Goal: Task Accomplishment & Management: Manage account settings

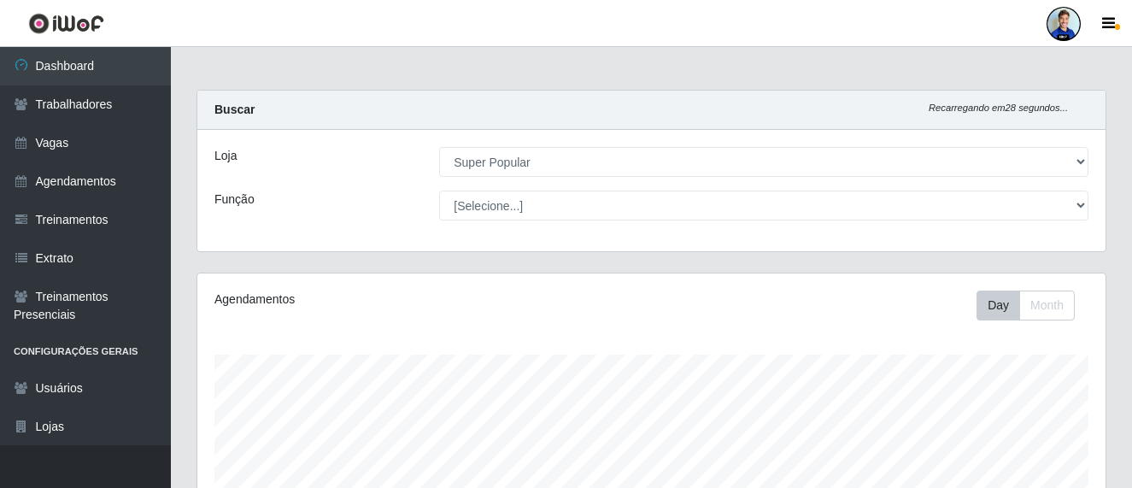
select select "537"
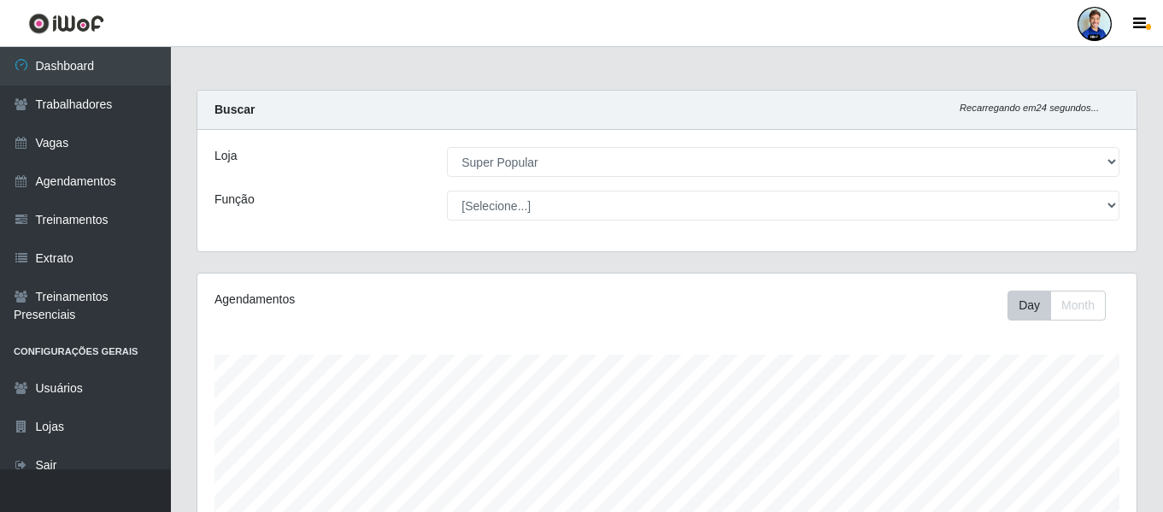
click at [1094, 23] on div at bounding box center [1094, 24] width 34 height 34
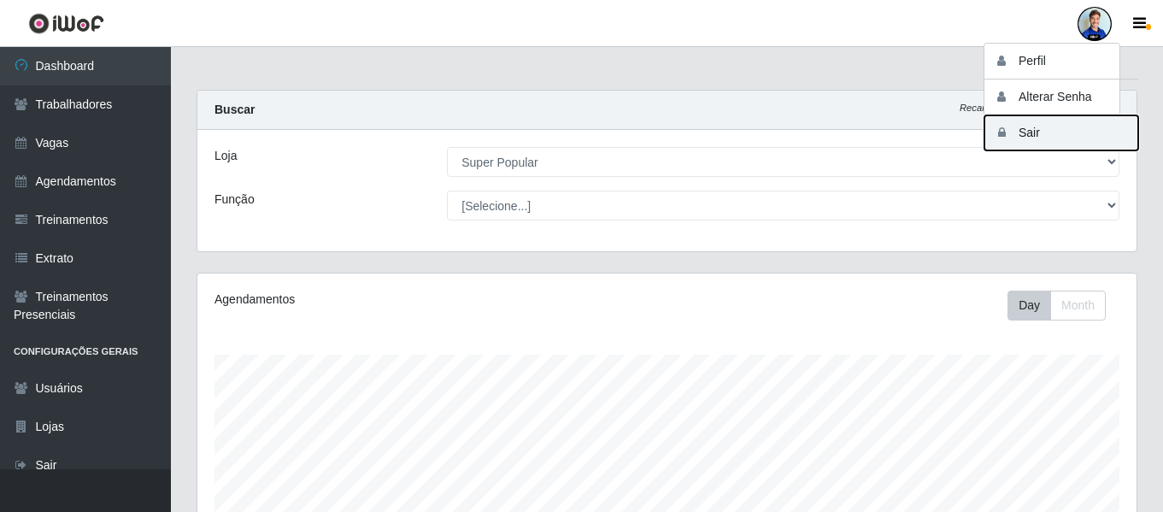
click at [1048, 132] on button "Sair" at bounding box center [1061, 132] width 154 height 35
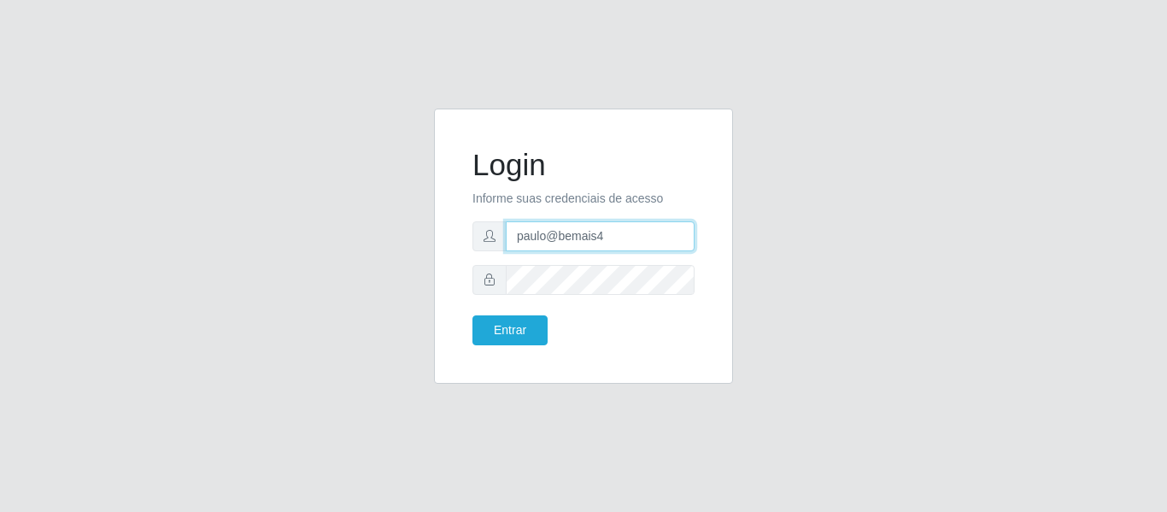
drag, startPoint x: 637, startPoint y: 239, endPoint x: 439, endPoint y: 243, distance: 197.4
click at [439, 243] on div "Login Informe suas credenciais de acesso paulo@bemais4 Entrar" at bounding box center [583, 246] width 299 height 275
click at [301, 221] on div "Login Informe suas credenciais de acesso julio Entrar" at bounding box center [584, 257] width 974 height 296
click at [564, 232] on input "julio" at bounding box center [600, 236] width 189 height 30
type input "juliomarques@leta"
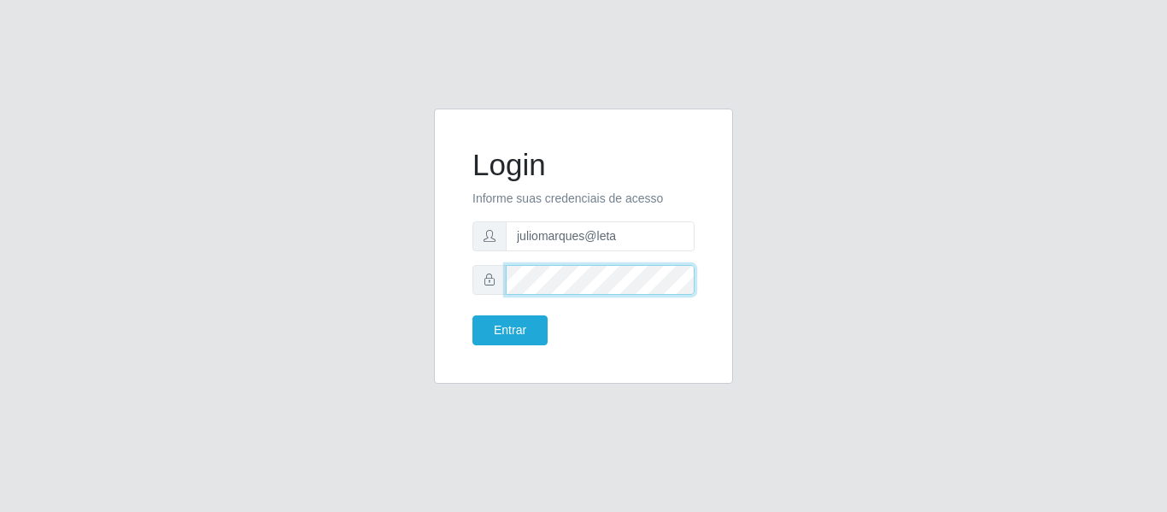
click at [476, 279] on div at bounding box center [583, 280] width 222 height 30
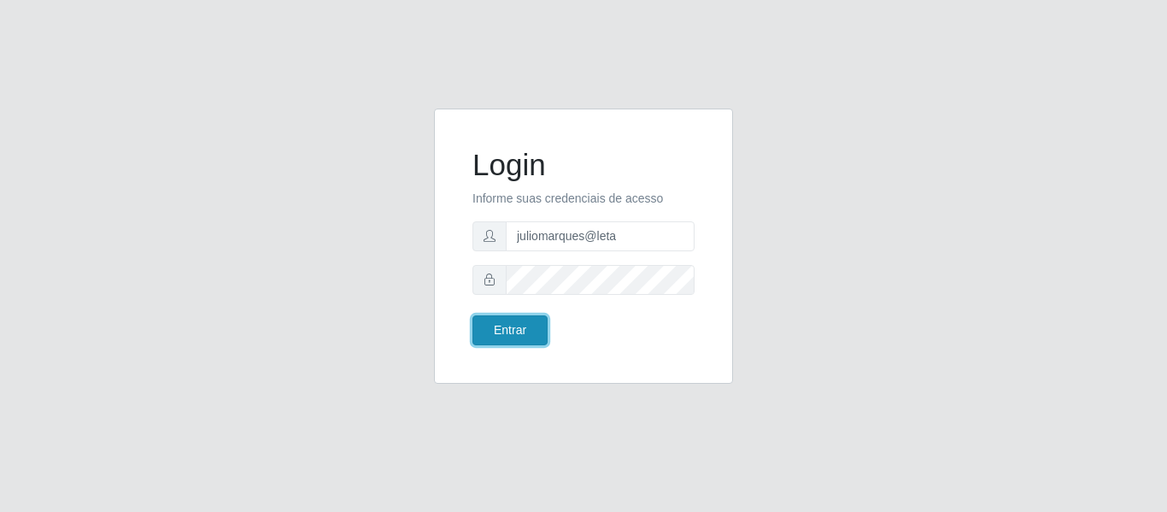
click at [486, 338] on button "Entrar" at bounding box center [509, 330] width 75 height 30
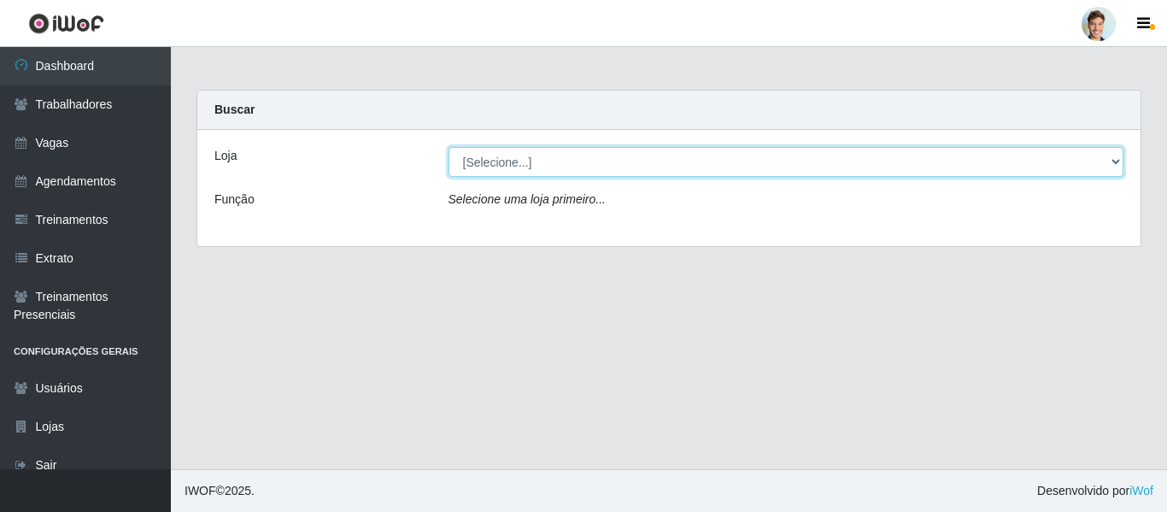
click at [529, 154] on select "[Selecione...] Leta - Arco-Mix Areias Leta - Arco-Mix Asa Branca Leta - Arco-Mi…" at bounding box center [787, 162] width 676 height 30
click at [449, 147] on select "[Selecione...] Leta - Arco-Mix Areias Leta - Arco-Mix Asa Branca Leta - Arco-Mi…" at bounding box center [787, 162] width 676 height 30
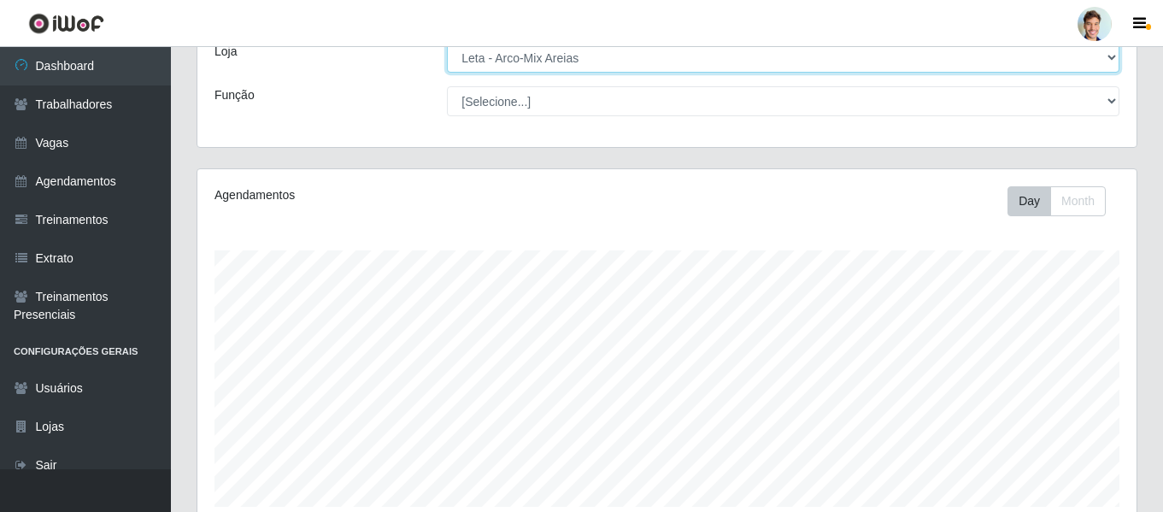
scroll to position [62, 0]
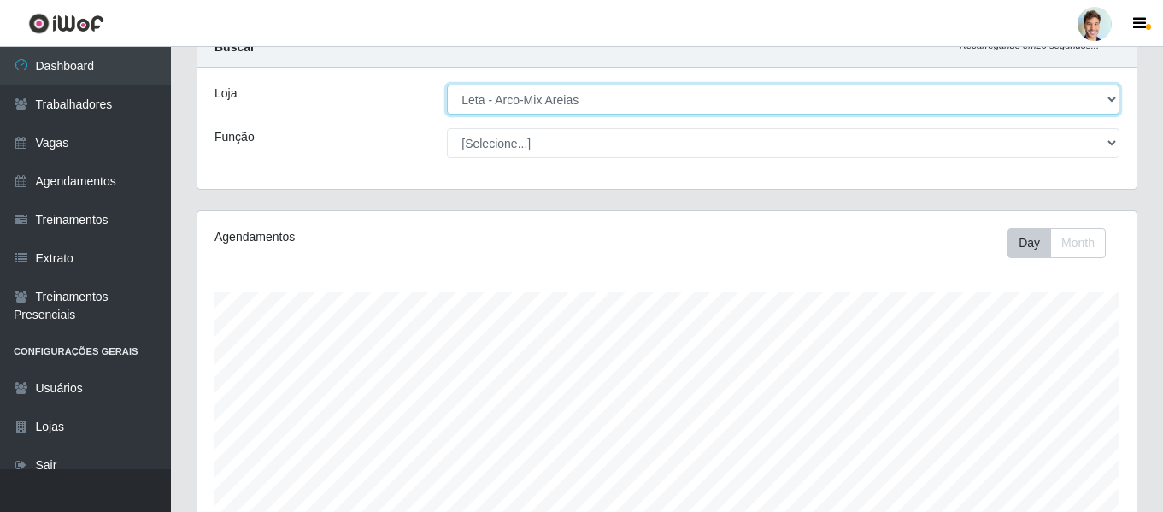
click at [566, 110] on select "[Selecione...] Leta - Arco-Mix Areias Leta - Arco-Mix Asa Branca Leta - Arco-Mi…" at bounding box center [783, 100] width 672 height 30
select select "476"
click at [447, 85] on select "[Selecione...] Leta - Arco-Mix Areias Leta - Arco-Mix Asa Branca Leta - Arco-Mi…" at bounding box center [783, 100] width 672 height 30
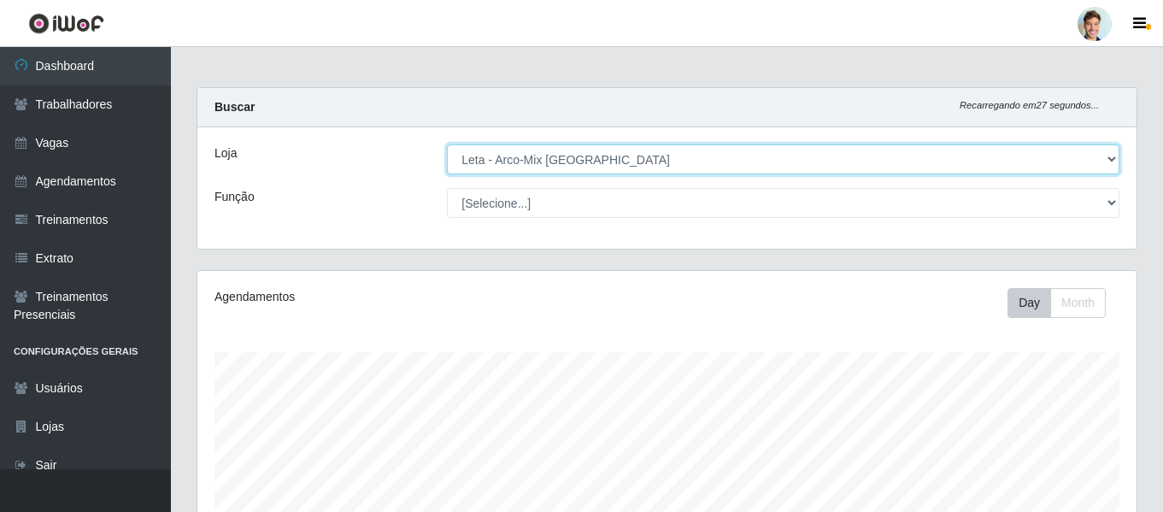
scroll to position [0, 0]
click at [595, 167] on select "[Selecione...] Leta - Arco-Mix Areias Leta - Arco-Mix Asa Branca Leta - Arco-Mi…" at bounding box center [783, 162] width 672 height 30
click at [766, 172] on select "[Selecione...] Leta - Arco-Mix Areias Leta - Arco-Mix Asa Branca Leta - Arco-Mi…" at bounding box center [783, 162] width 672 height 30
click at [764, 172] on select "[Selecione...] Leta - Arco-Mix Areias Leta - Arco-Mix Asa Branca Leta - Arco-Mi…" at bounding box center [783, 162] width 672 height 30
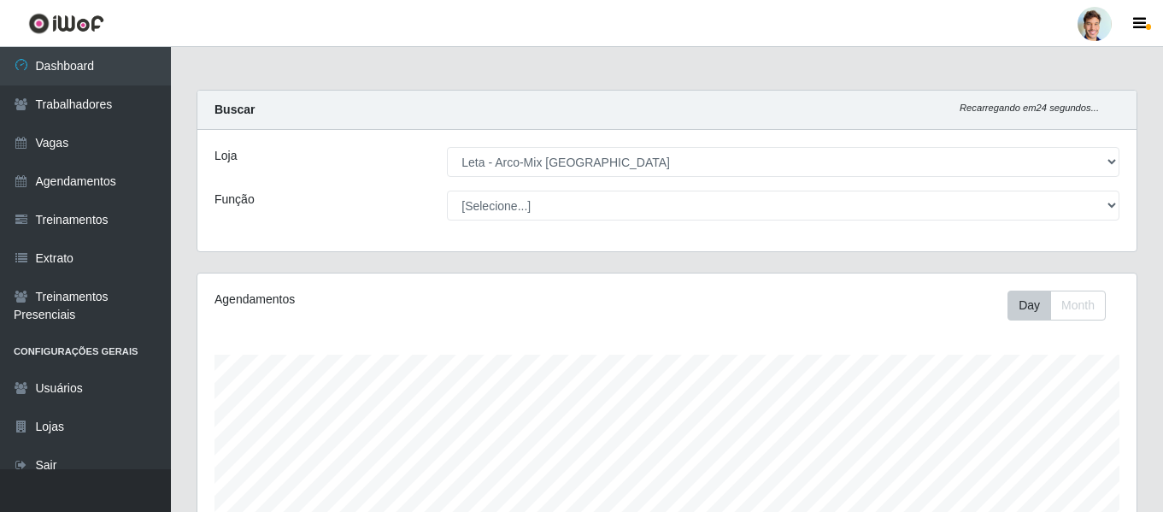
click at [297, 126] on div "Buscar Recarregando em 24 segundos..." at bounding box center [666, 110] width 939 height 39
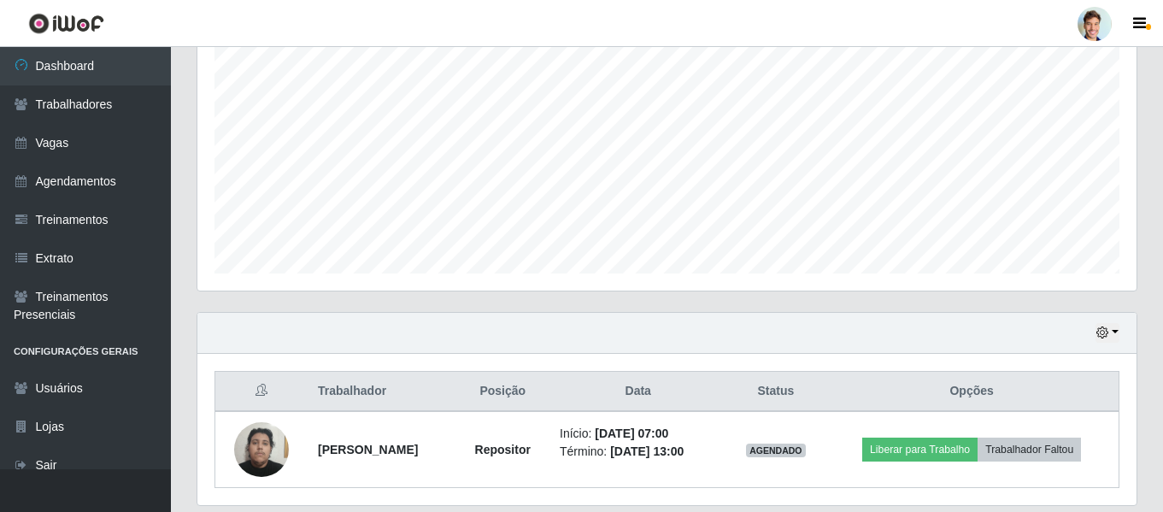
scroll to position [395, 0]
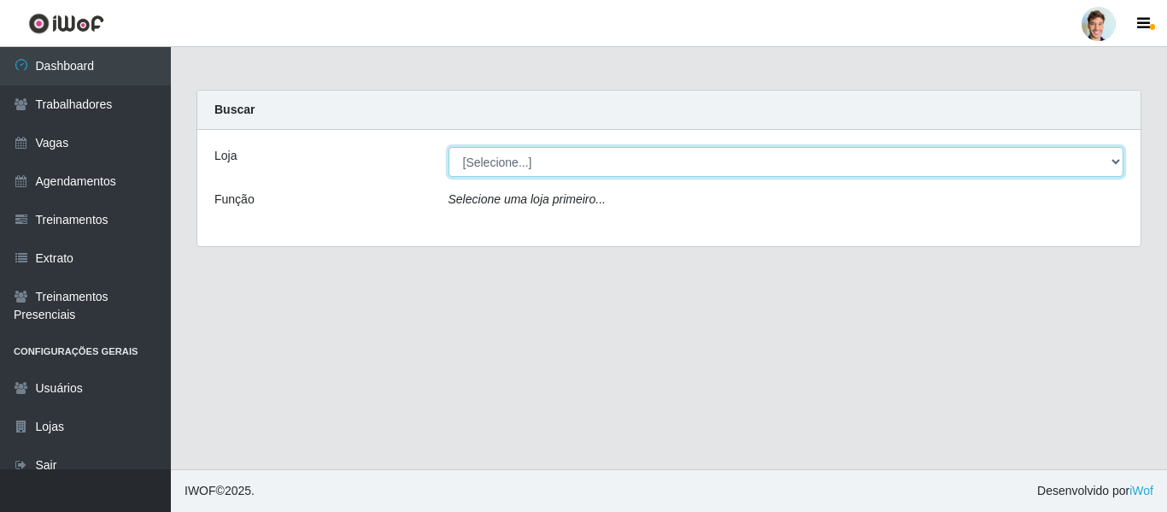
click at [528, 157] on select "[Selecione...] Leta - Arco-Mix Areias Leta - Arco-Mix Asa Branca Leta - Arco-Mi…" at bounding box center [787, 162] width 676 height 30
select select "476"
click at [449, 147] on select "[Selecione...] Leta - Arco-Mix Areias Leta - Arco-Mix Asa Branca Leta - Arco-Mi…" at bounding box center [787, 162] width 676 height 30
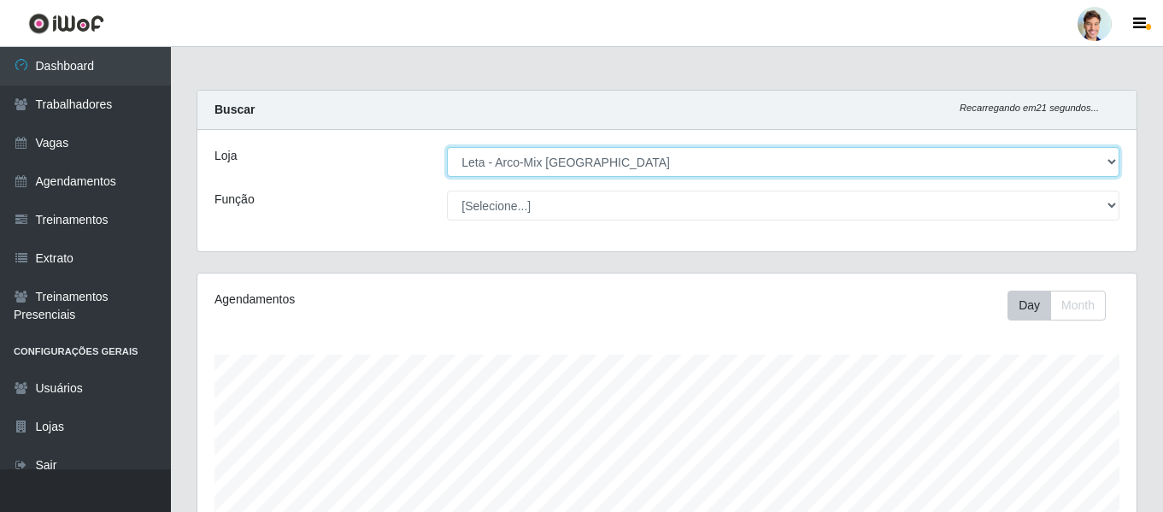
click at [572, 161] on select "[Selecione...] Leta - Arco-Mix Areias Leta - Arco-Mix Asa Branca Leta - Arco-Mi…" at bounding box center [783, 162] width 672 height 30
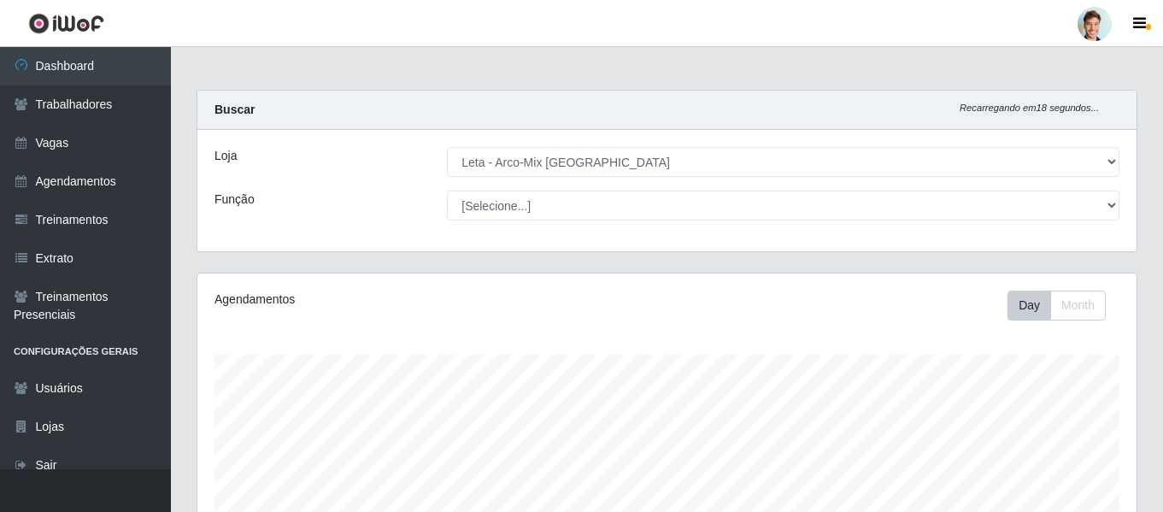
click at [323, 170] on div "Loja" at bounding box center [318, 162] width 232 height 30
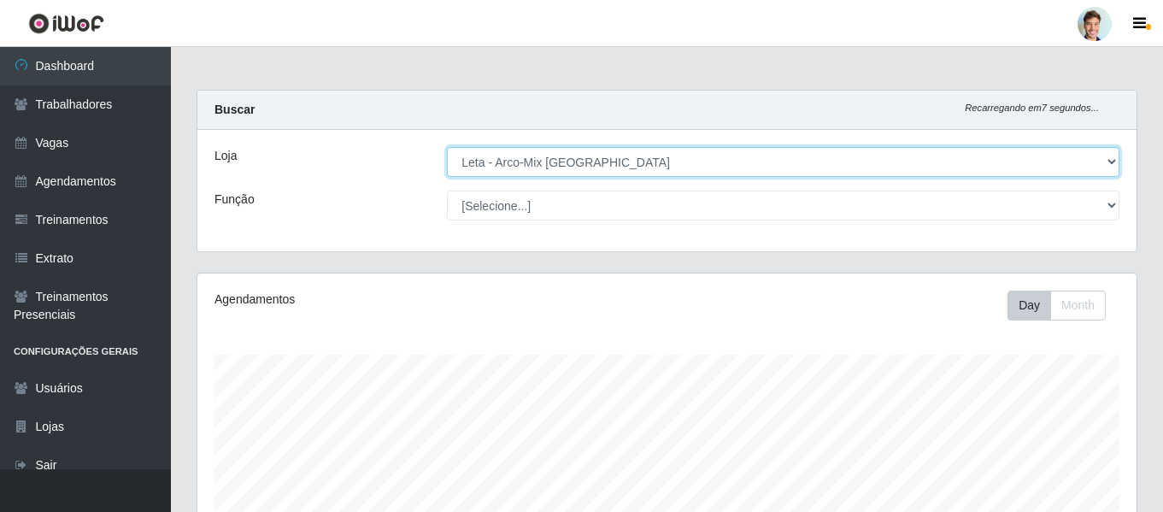
click at [715, 160] on select "[Selecione...] Leta - Arco-Mix Areias Leta - Arco-Mix Asa Branca Leta - Arco-Mi…" at bounding box center [783, 162] width 672 height 30
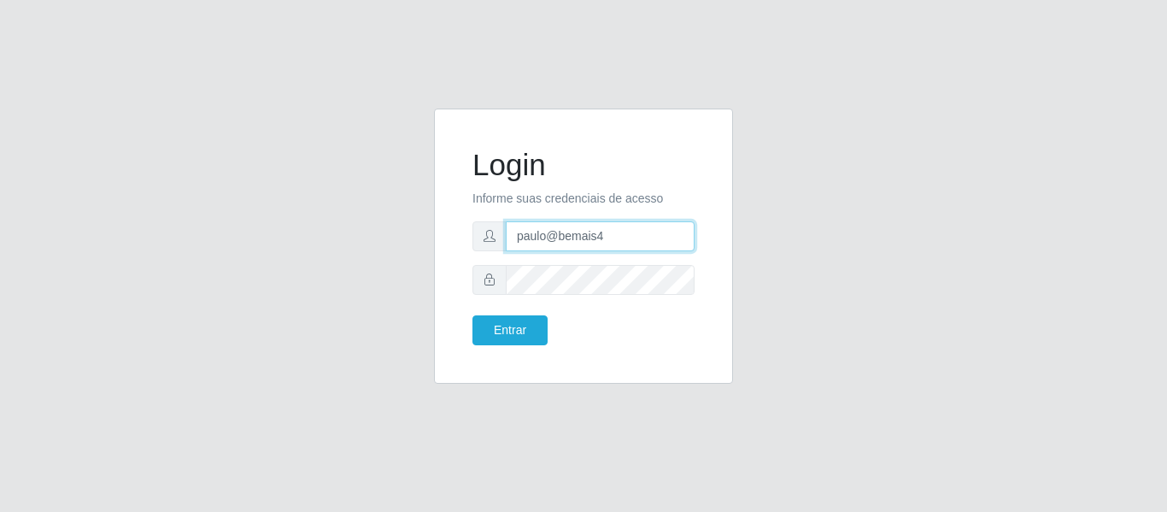
drag, startPoint x: 609, startPoint y: 239, endPoint x: 401, endPoint y: 267, distance: 210.4
click at [401, 267] on div "Login Informe suas credenciais de acesso paulo@bemais4 Entrar" at bounding box center [584, 257] width 974 height 296
type input "i"
type input "k"
type input "juliomarques@empresateste"
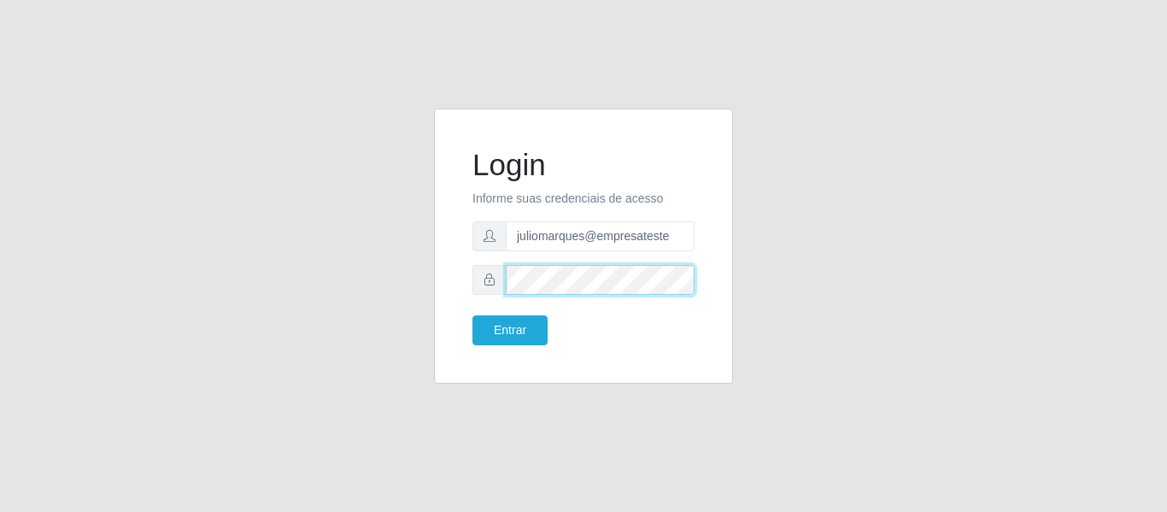
click at [472, 288] on div at bounding box center [583, 280] width 222 height 30
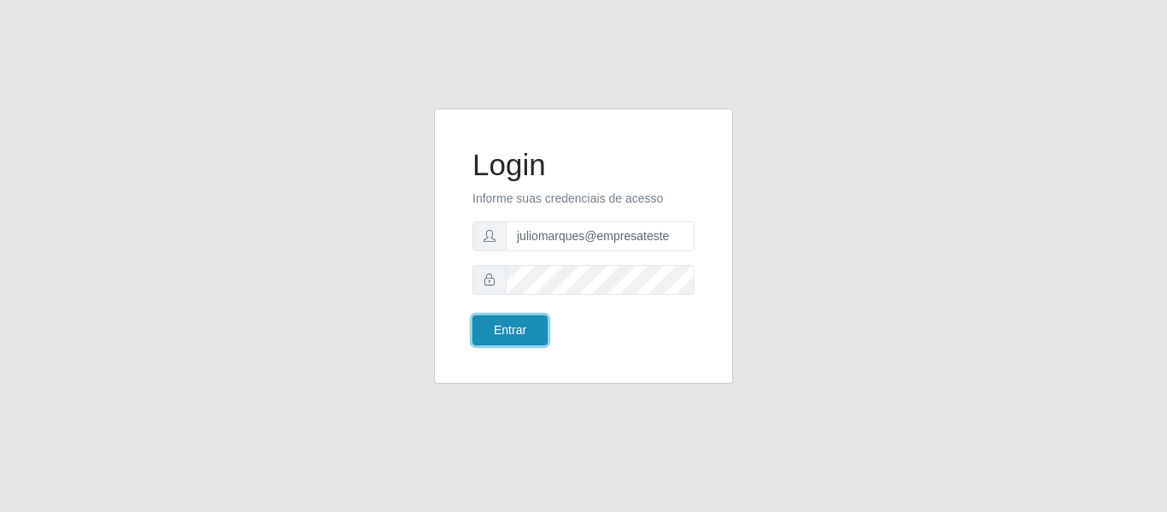
click at [502, 323] on button "Entrar" at bounding box center [509, 330] width 75 height 30
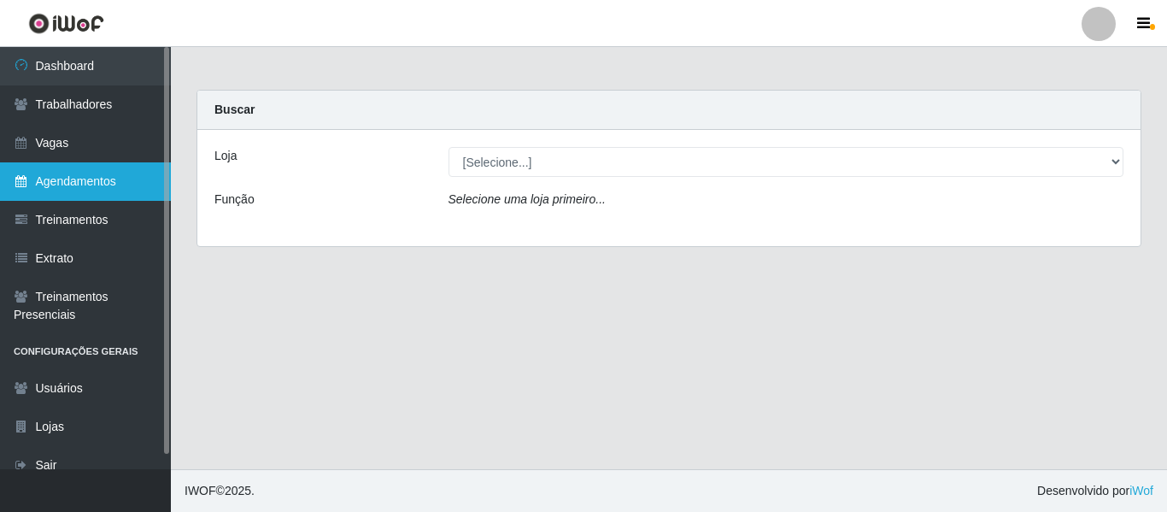
click at [109, 184] on link "Agendamentos" at bounding box center [85, 181] width 171 height 38
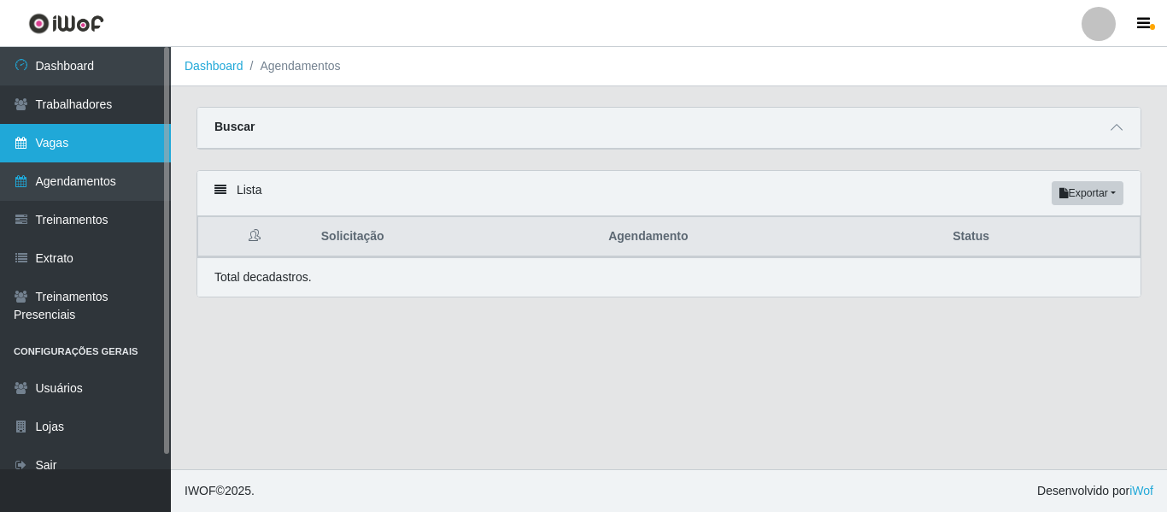
click at [82, 141] on link "Vagas" at bounding box center [85, 143] width 171 height 38
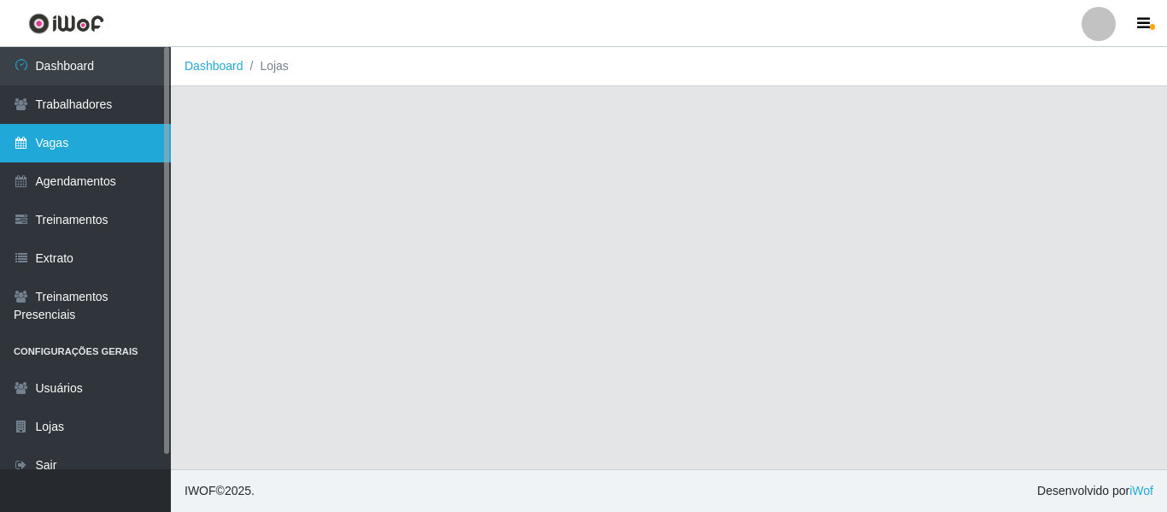
click at [113, 156] on link "Vagas" at bounding box center [85, 143] width 171 height 38
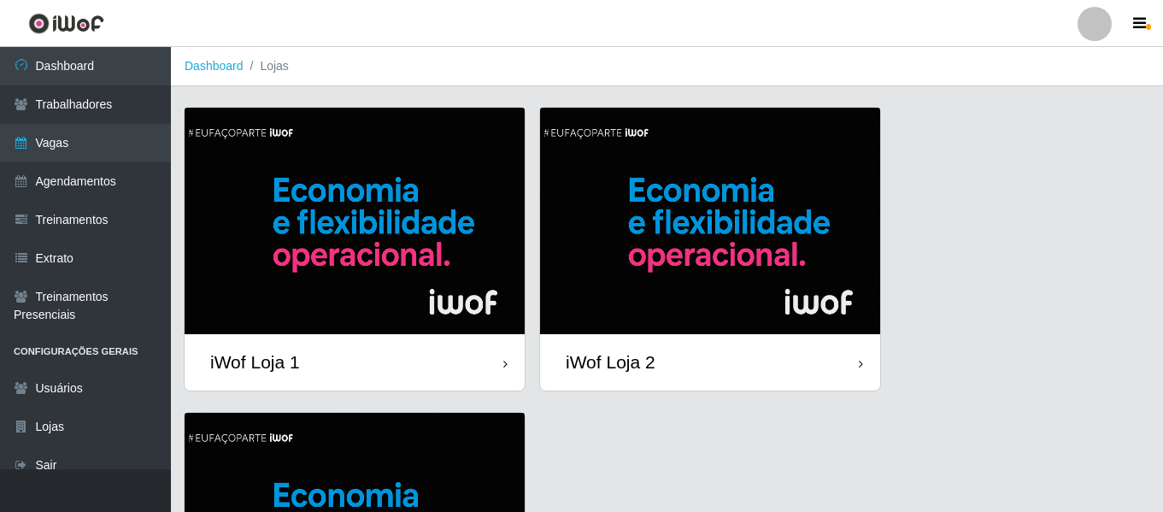
click at [345, 162] on img at bounding box center [355, 221] width 340 height 226
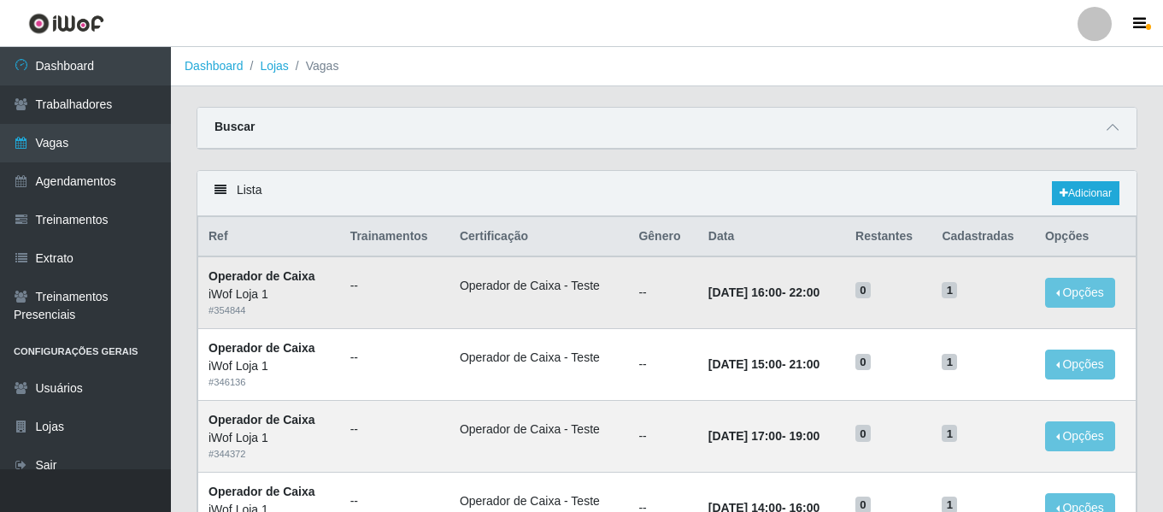
scroll to position [24, 0]
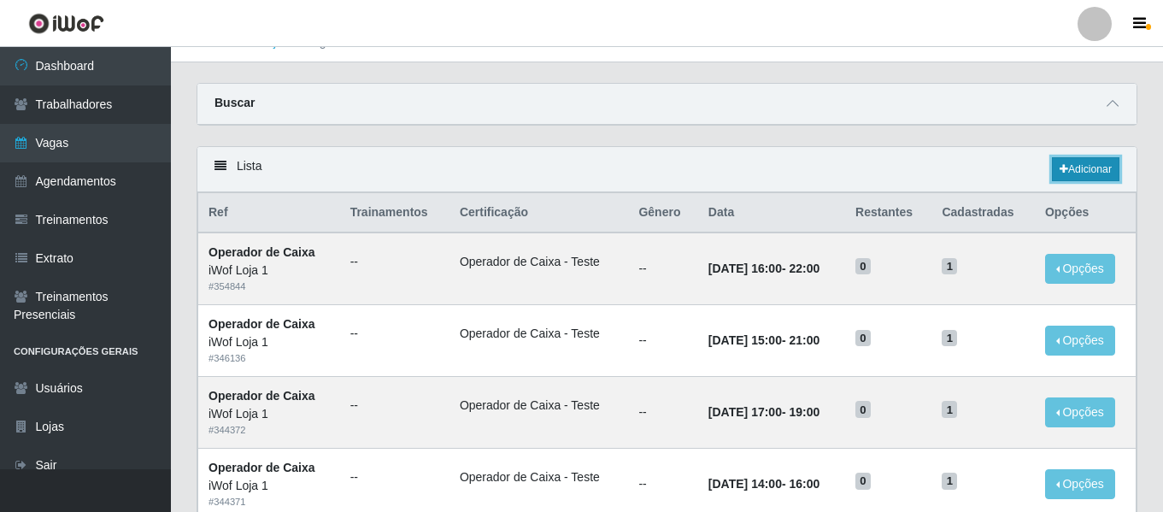
click at [1098, 177] on link "Adicionar" at bounding box center [1085, 169] width 67 height 24
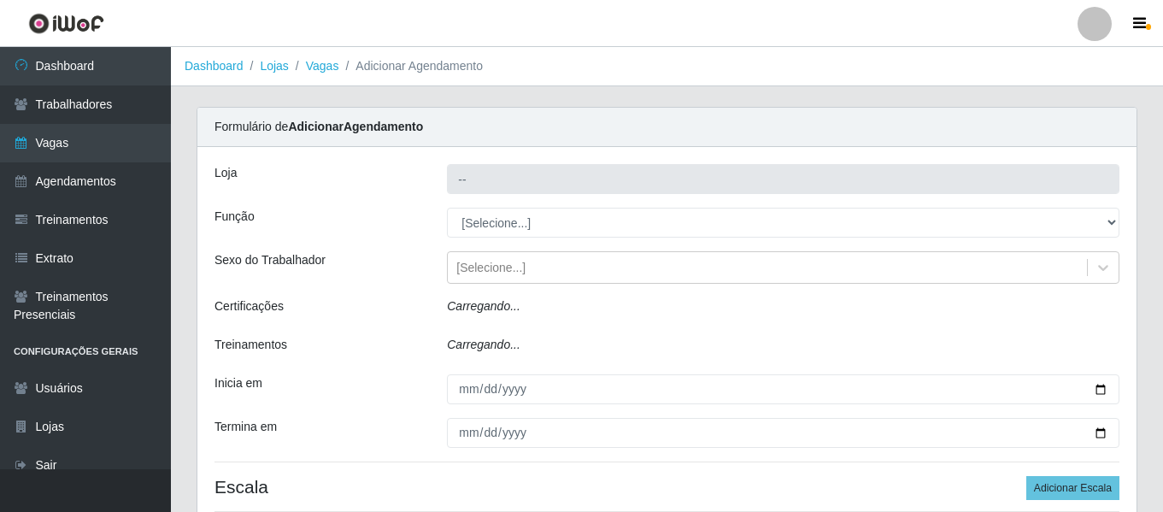
type input "iWof Loja 1"
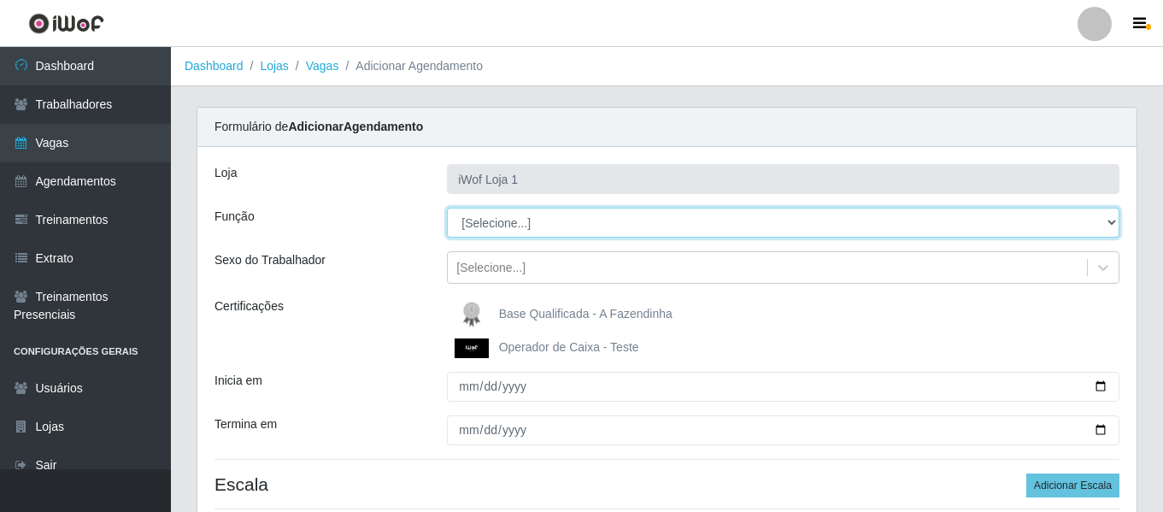
click at [508, 224] on select "[Selecione...] Auxiliar de entrega Auxiliar de entrega + Operador de Caixa Test…" at bounding box center [783, 223] width 672 height 30
select select "22"
click at [447, 208] on select "[Selecione...] Auxiliar de entrega Auxiliar de entrega + Operador de Caixa Test…" at bounding box center [783, 223] width 672 height 30
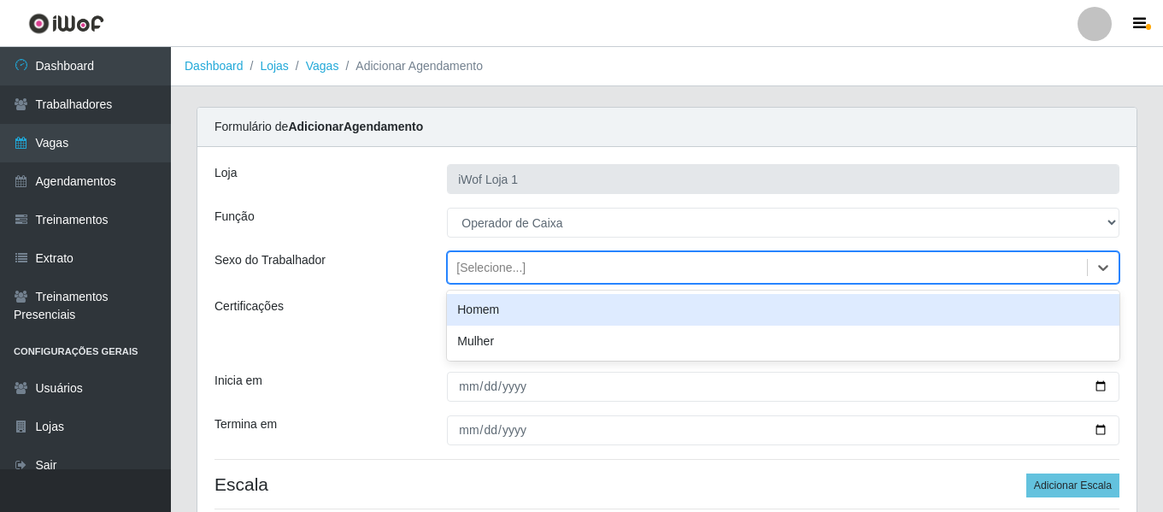
click at [491, 275] on div "[Selecione...]" at bounding box center [490, 268] width 69 height 18
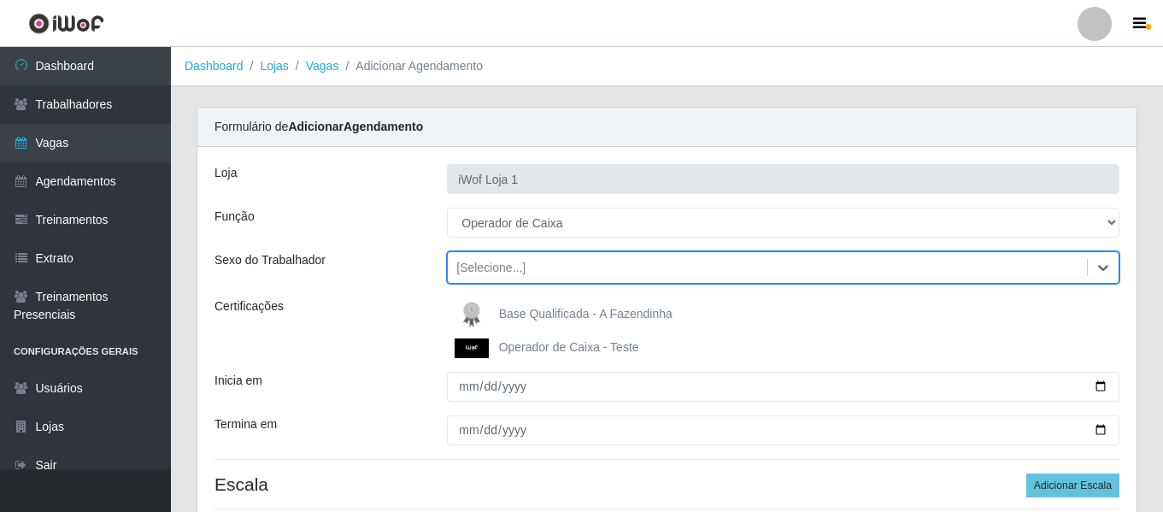
click at [491, 275] on div "[Selecione...]" at bounding box center [490, 268] width 69 height 18
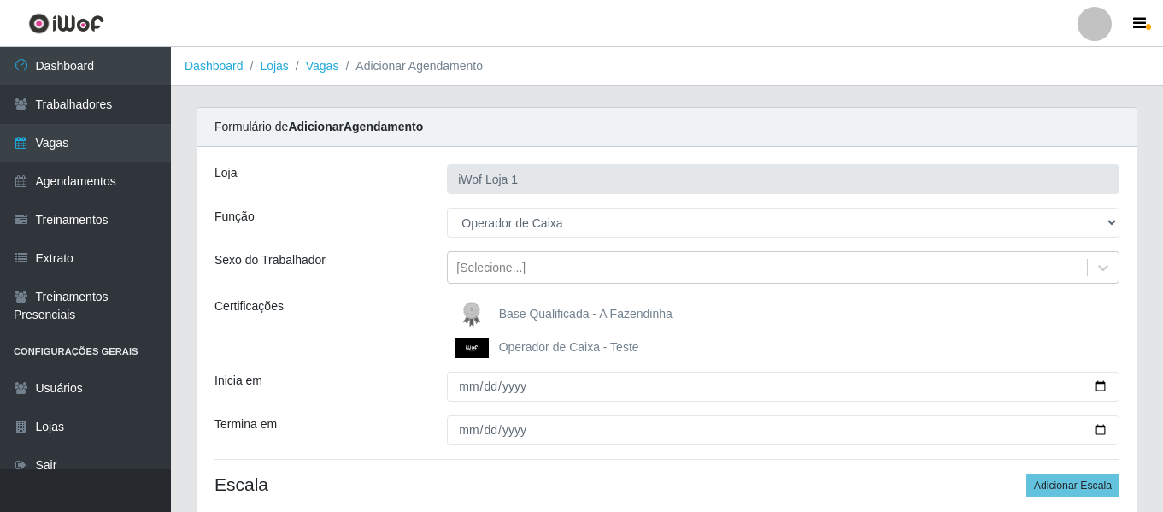
click at [539, 352] on span "Operador de Caixa - Teste" at bounding box center [569, 347] width 140 height 14
click at [0, 0] on input "Operador de Caixa - Teste" at bounding box center [0, 0] width 0 height 0
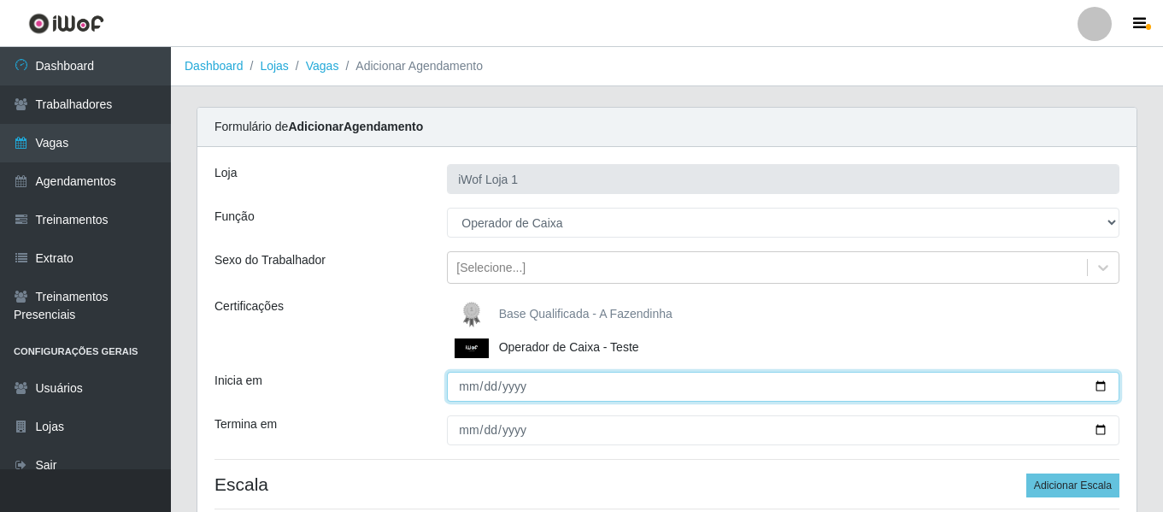
click at [468, 384] on input "Inicia em" at bounding box center [783, 387] width 672 height 30
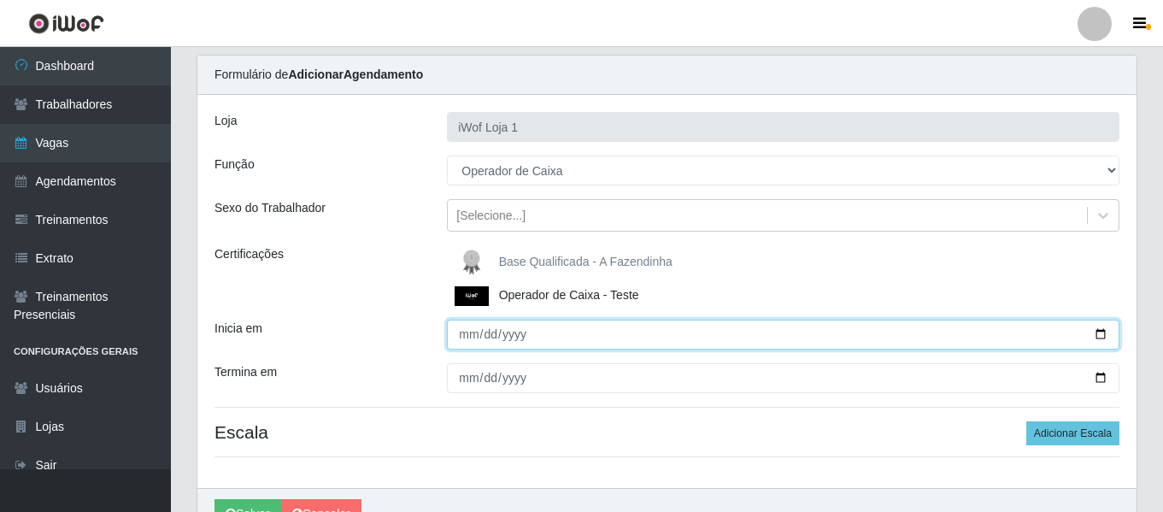
scroll to position [53, 0]
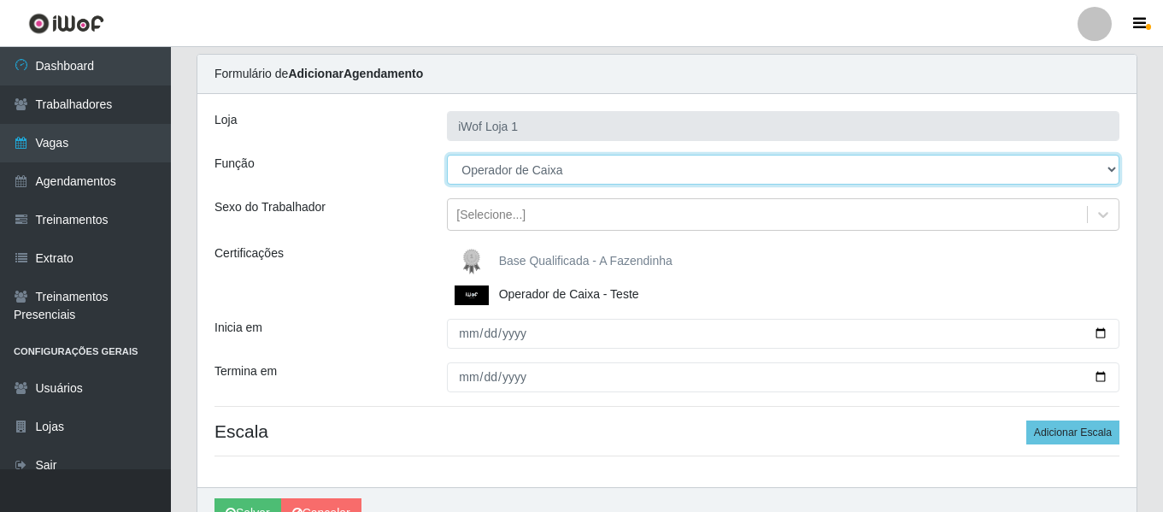
click at [492, 173] on select "[Selecione...] Auxiliar de entrega Auxiliar de entrega + Operador de Caixa Test…" at bounding box center [783, 170] width 672 height 30
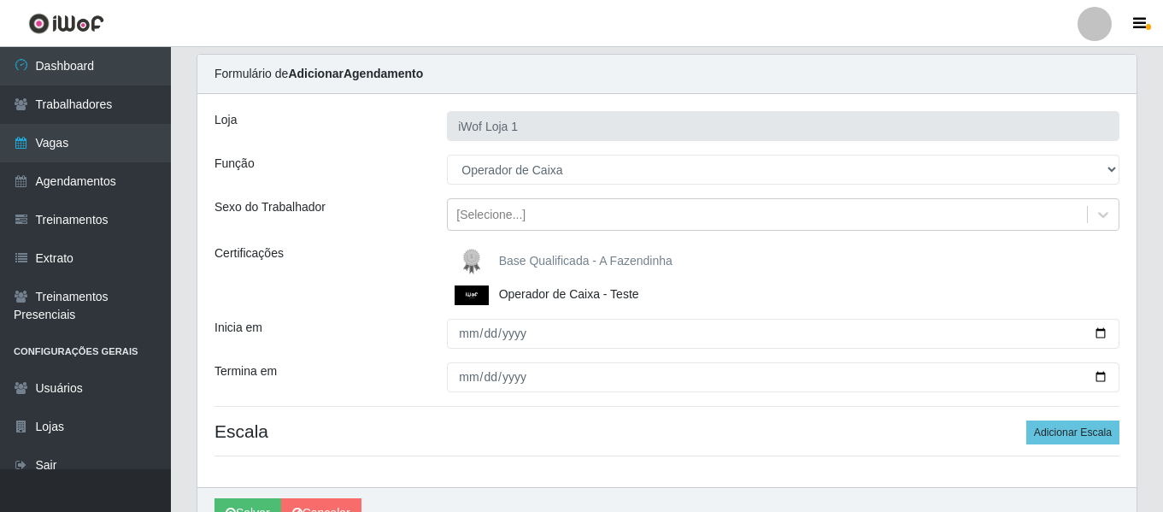
click at [357, 243] on div "Loja iWof Loja 1 Função [Selecione...] Auxiliar de entrega Auxiliar de entrega …" at bounding box center [666, 290] width 939 height 393
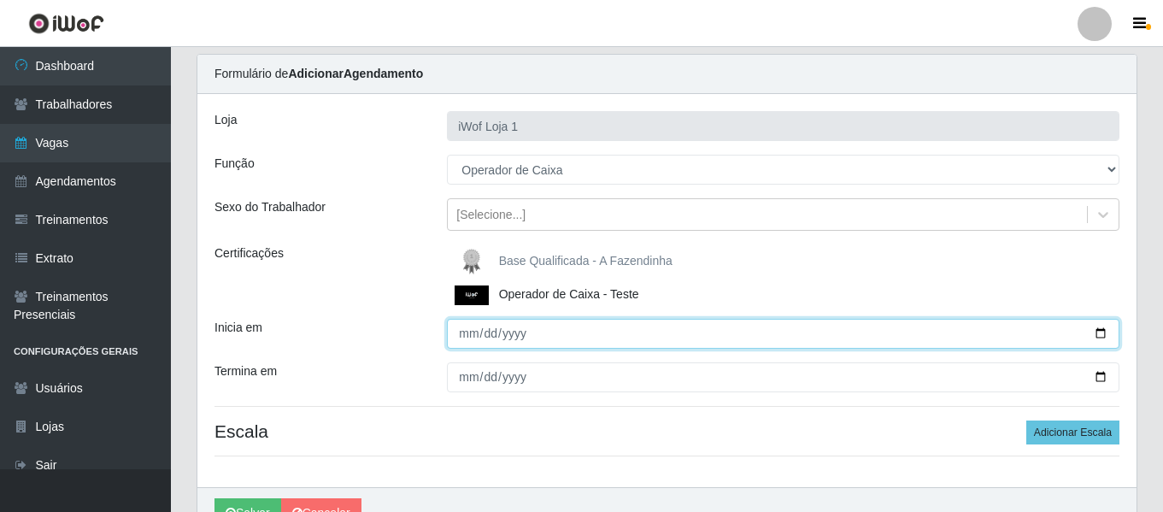
click at [479, 336] on input "Inicia em" at bounding box center [783, 334] width 672 height 30
type input "[DATE]"
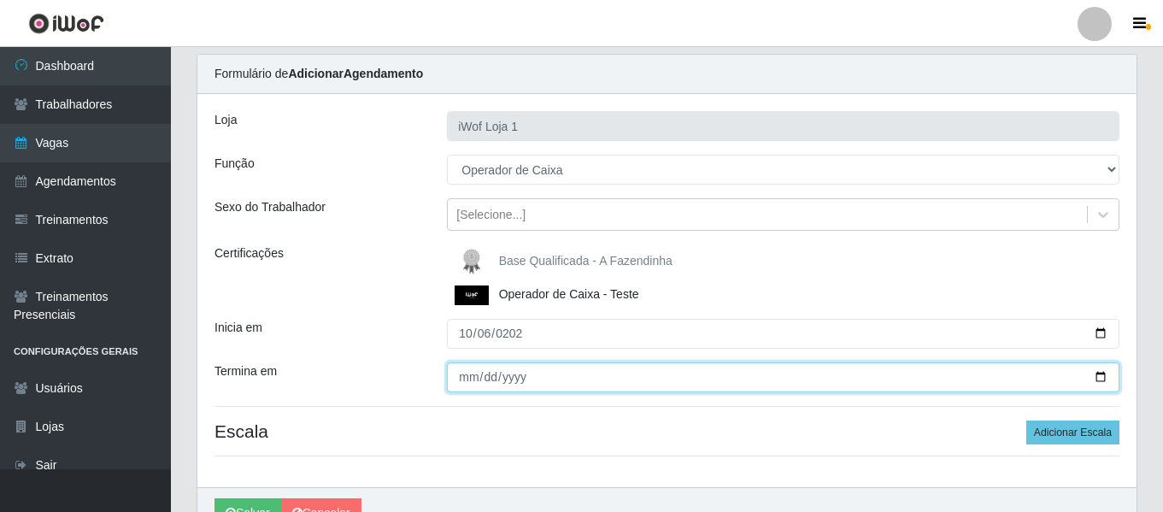
click at [453, 384] on input "Termina em" at bounding box center [783, 377] width 672 height 30
type input "[DATE]"
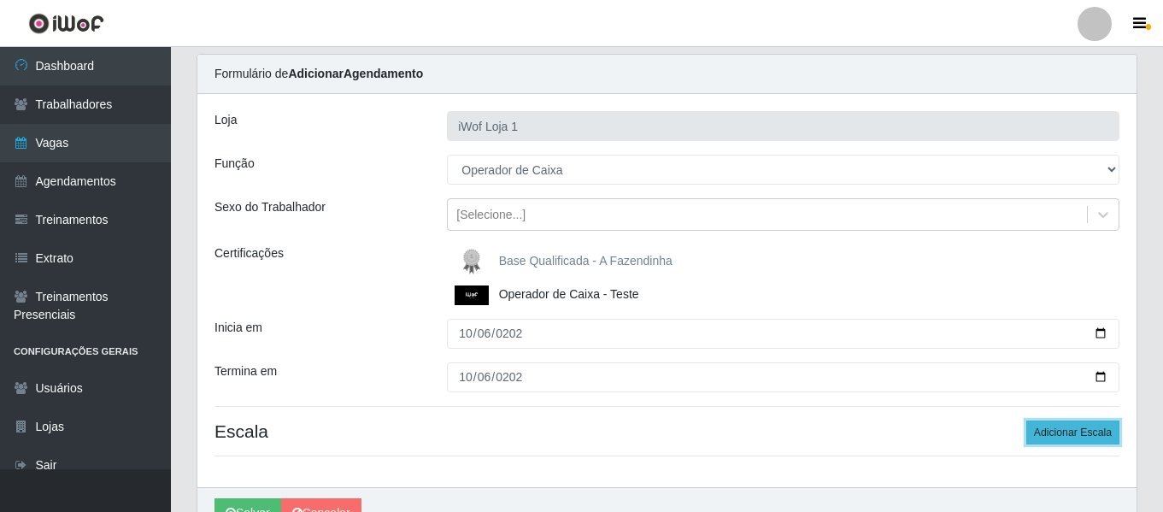
click at [1061, 427] on button "Adicionar Escala" at bounding box center [1072, 432] width 93 height 24
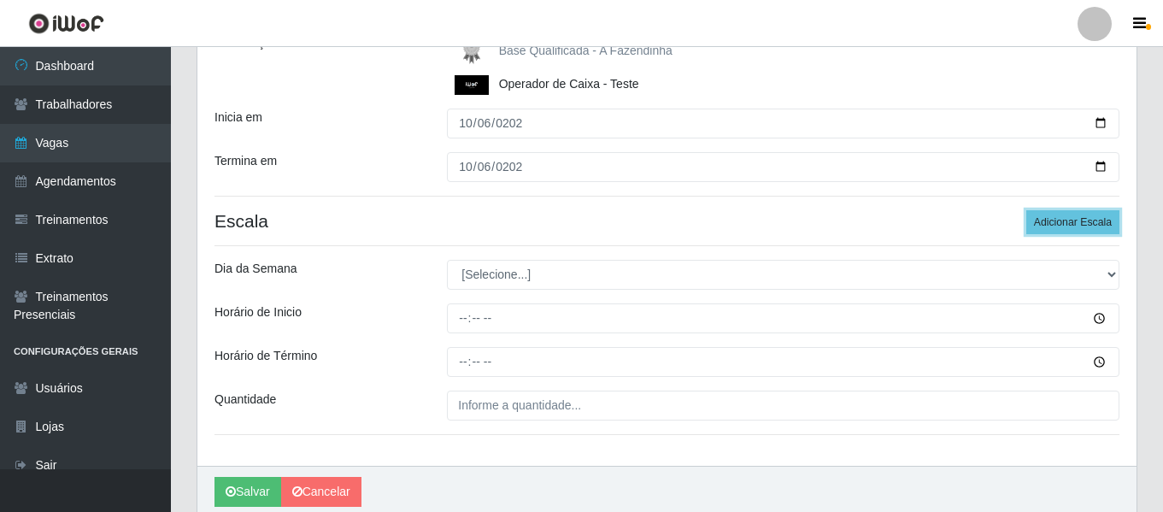
scroll to position [264, 0]
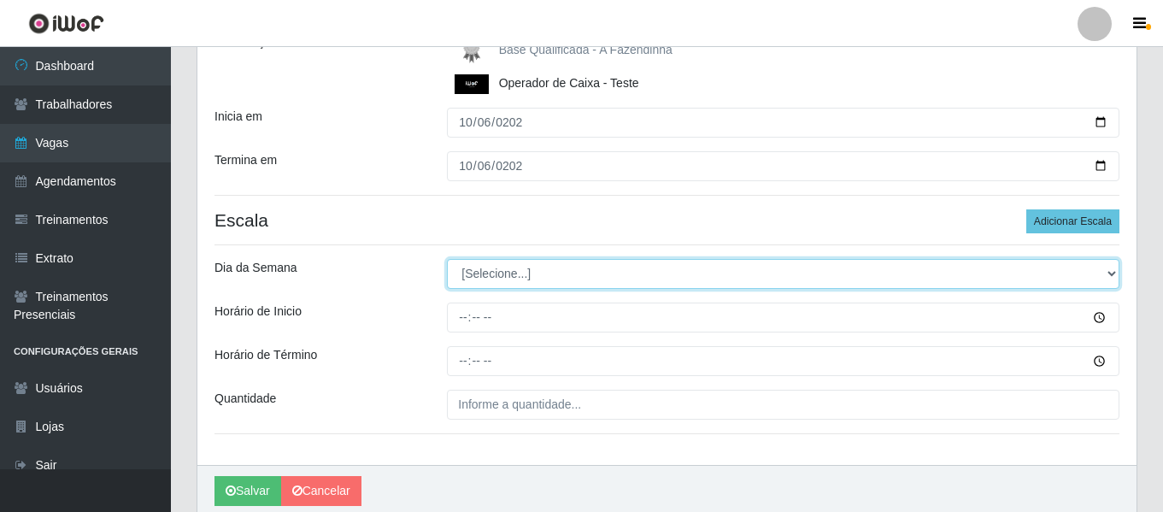
click at [550, 276] on select "[Selecione...] Segunda Terça Quarta Quinta Sexta Sábado Domingo" at bounding box center [783, 274] width 672 height 30
select select "1"
click at [447, 259] on select "[Selecione...] Segunda Terça Quarta Quinta Sexta Sábado Domingo" at bounding box center [783, 274] width 672 height 30
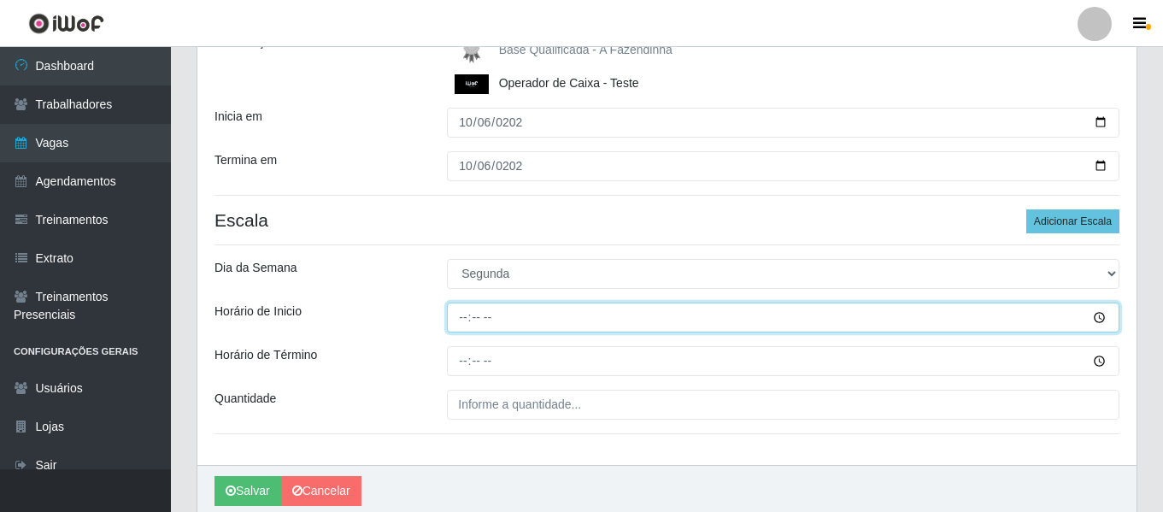
click at [458, 322] on input "Horário de Inicio" at bounding box center [783, 317] width 672 height 30
type input "16:00"
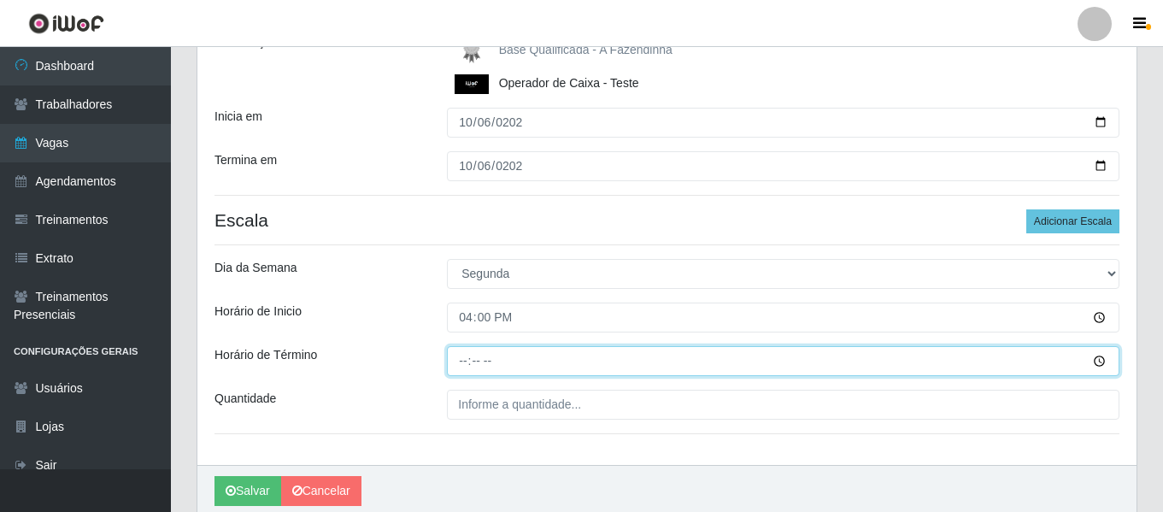
type input "19:00"
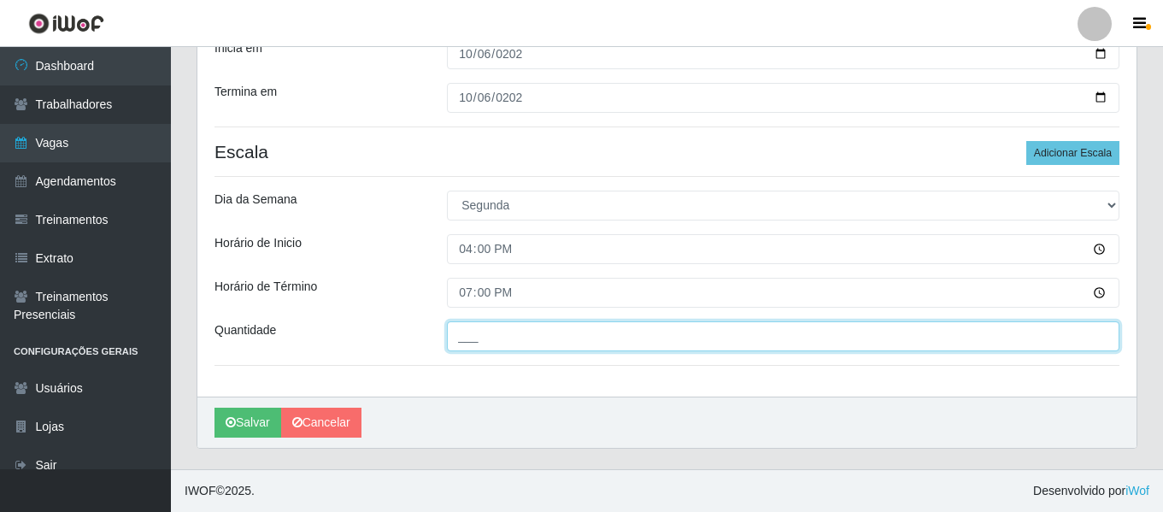
click at [502, 334] on input "___" at bounding box center [783, 336] width 672 height 30
type input "1__"
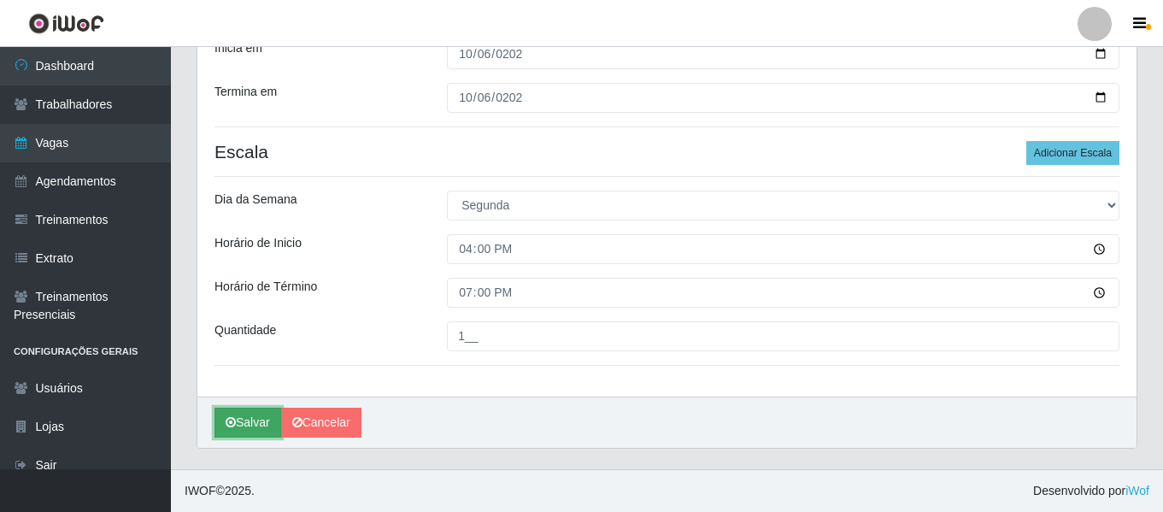
click at [245, 420] on button "Salvar" at bounding box center [247, 423] width 67 height 30
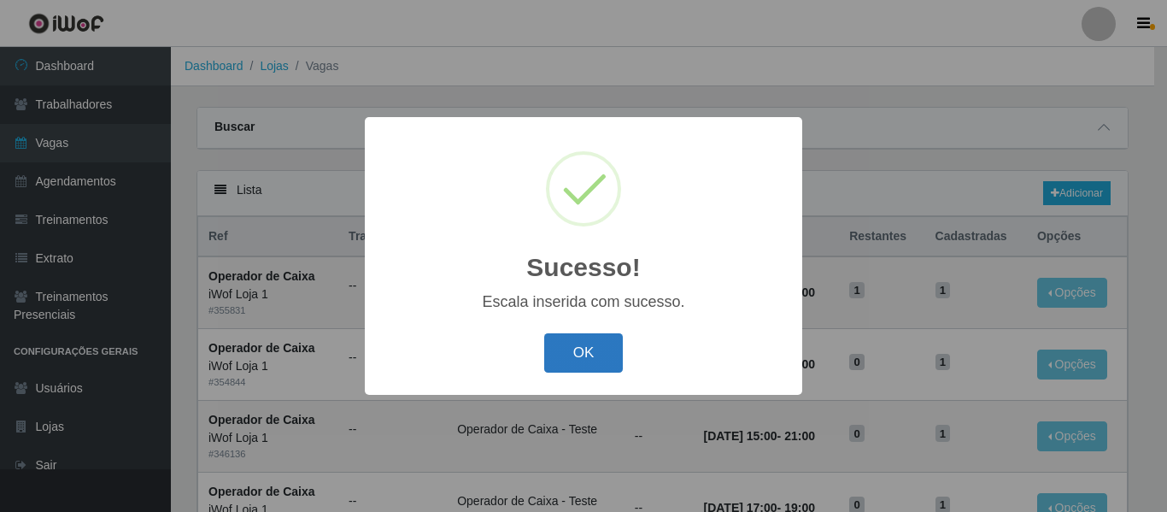
click at [584, 361] on button "OK" at bounding box center [583, 353] width 79 height 40
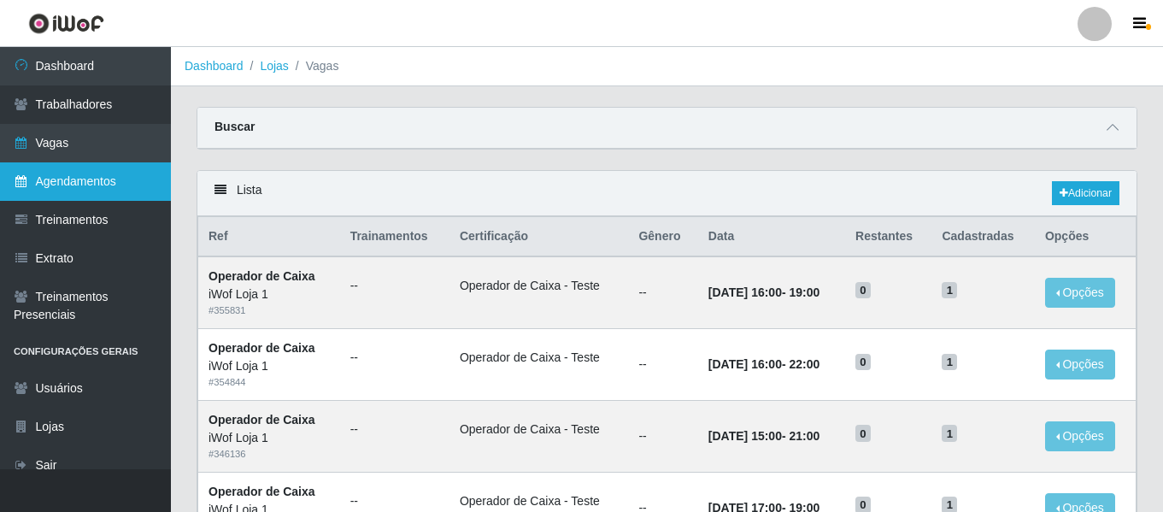
click at [89, 167] on link "Agendamentos" at bounding box center [85, 181] width 171 height 38
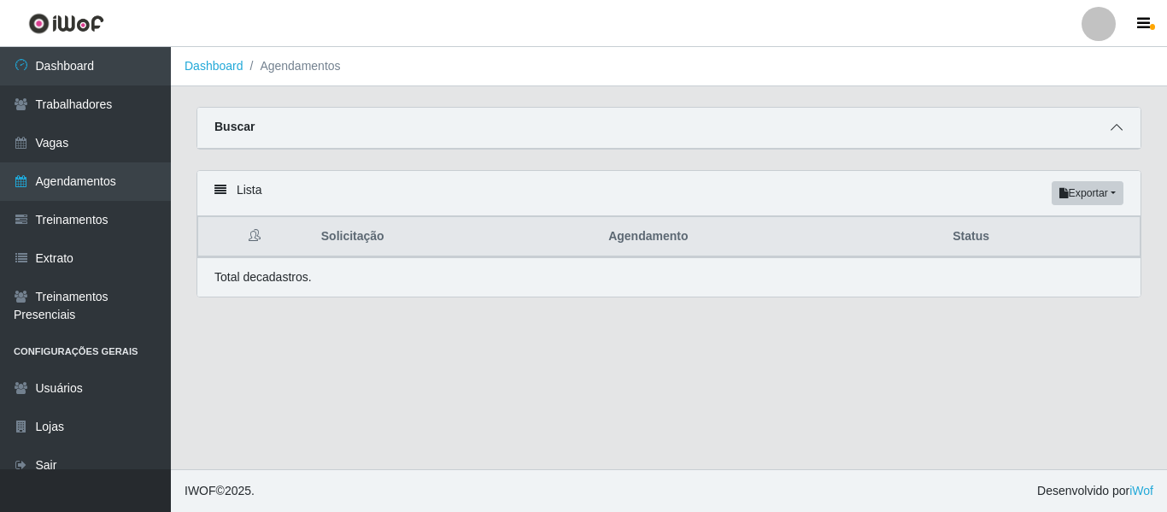
click at [1118, 133] on icon at bounding box center [1117, 127] width 12 height 12
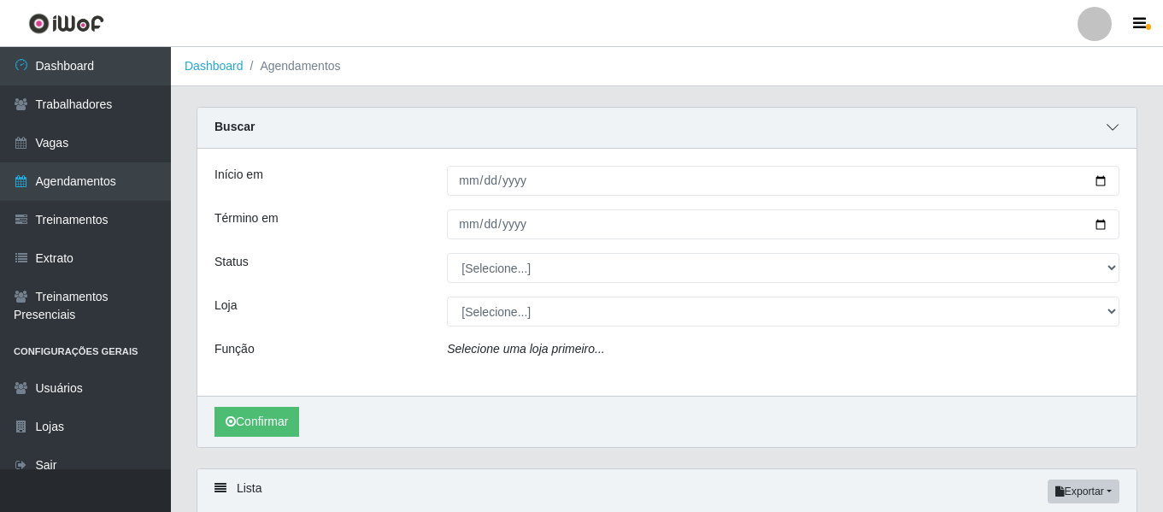
click at [1116, 133] on icon at bounding box center [1112, 127] width 12 height 12
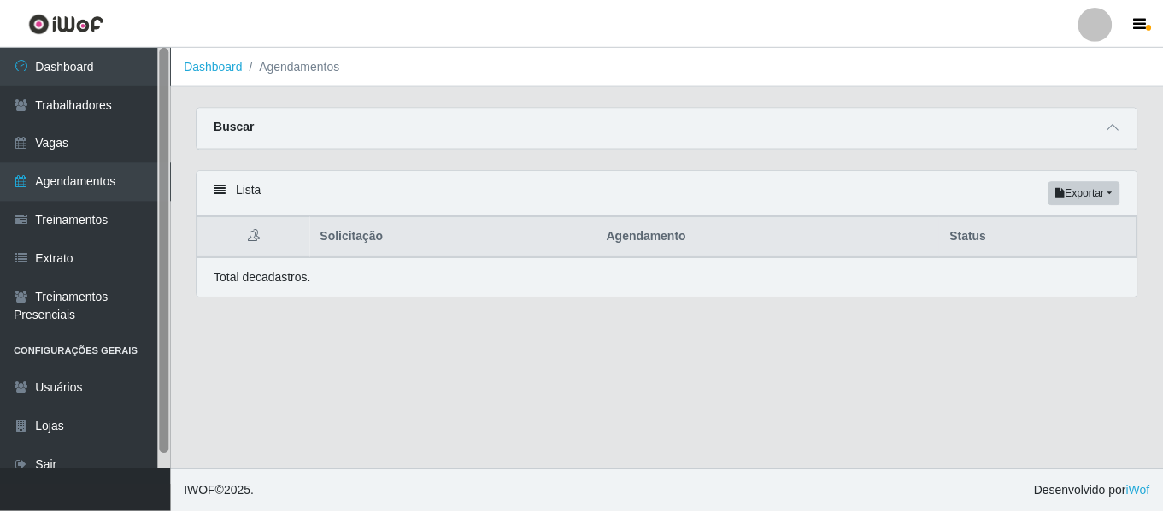
scroll to position [15, 0]
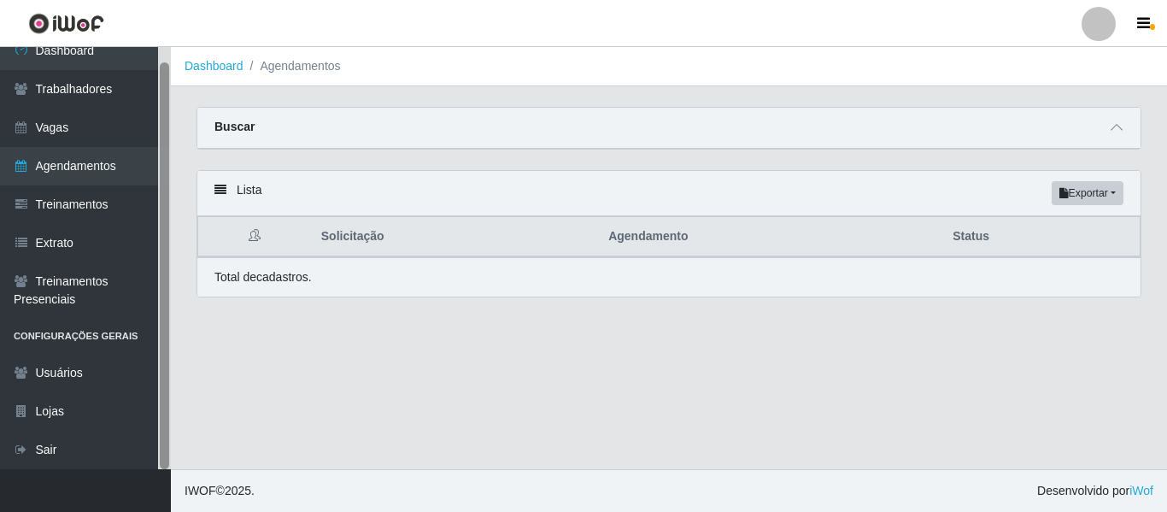
click at [159, 69] on div at bounding box center [164, 258] width 13 height 422
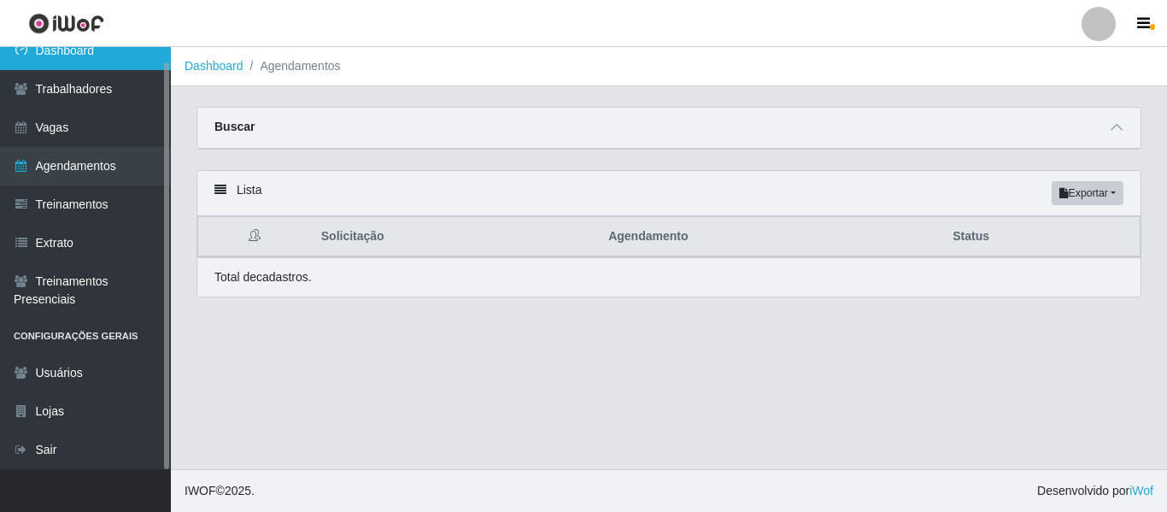
click at [126, 66] on link "Dashboard" at bounding box center [85, 51] width 171 height 38
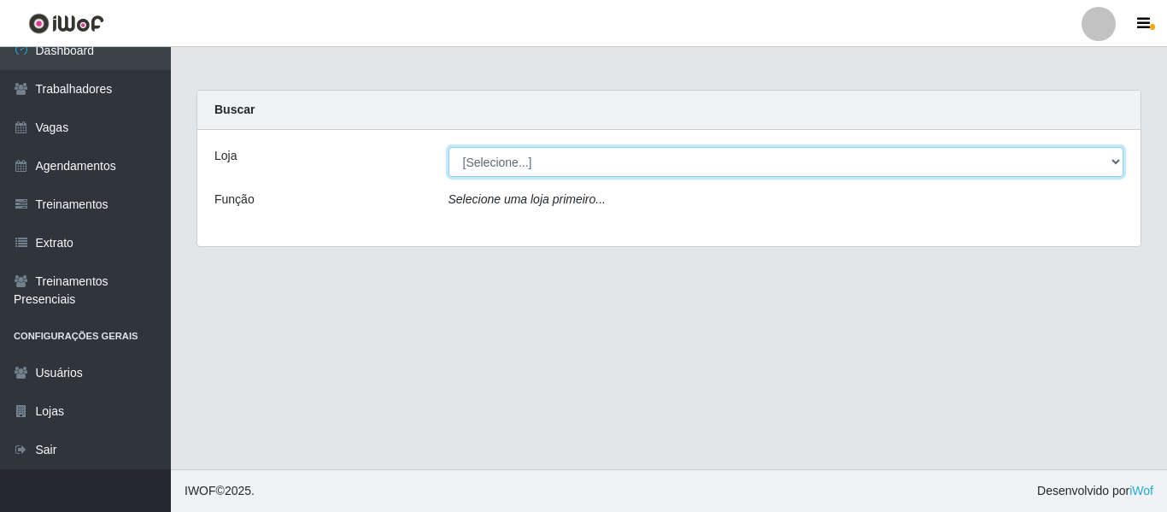
click at [523, 159] on select "[Selecione...] iWof Loja 1 iWof Loja 2 iWof Loja 3" at bounding box center [787, 162] width 676 height 30
select select "114"
click at [449, 147] on select "[Selecione...] iWof Loja 1 iWof Loja 2 iWof Loja 3" at bounding box center [787, 162] width 676 height 30
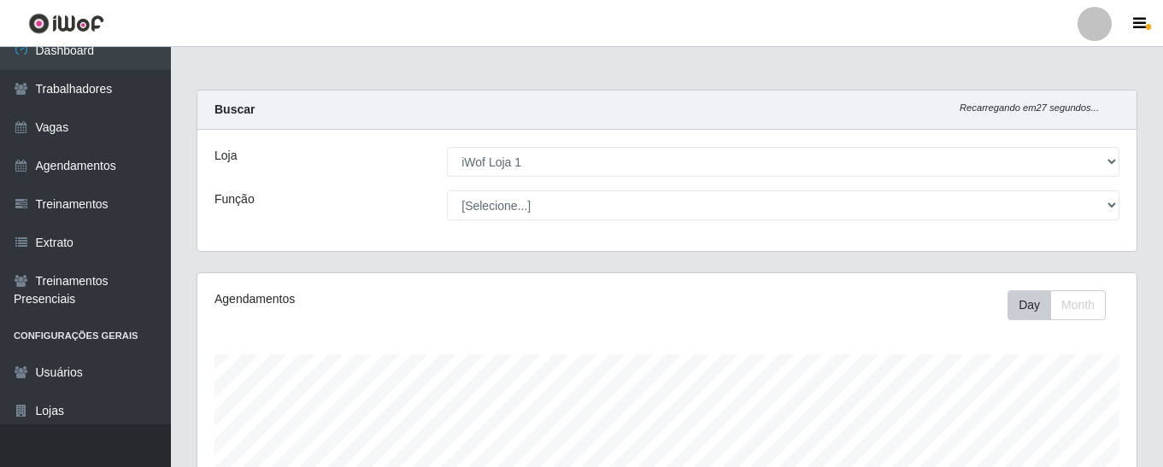
click at [1094, 8] on div at bounding box center [1094, 24] width 34 height 34
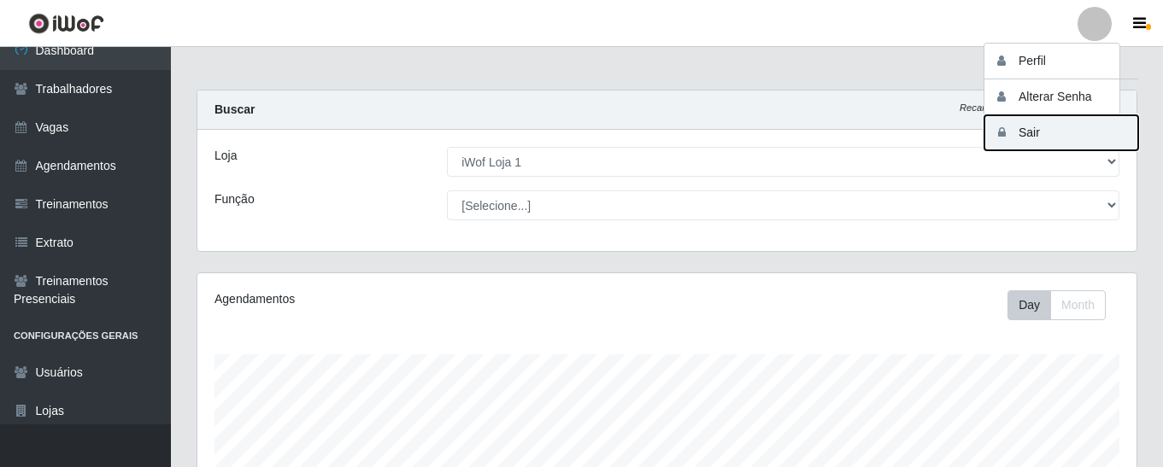
click at [1040, 131] on button "Sair" at bounding box center [1061, 132] width 154 height 35
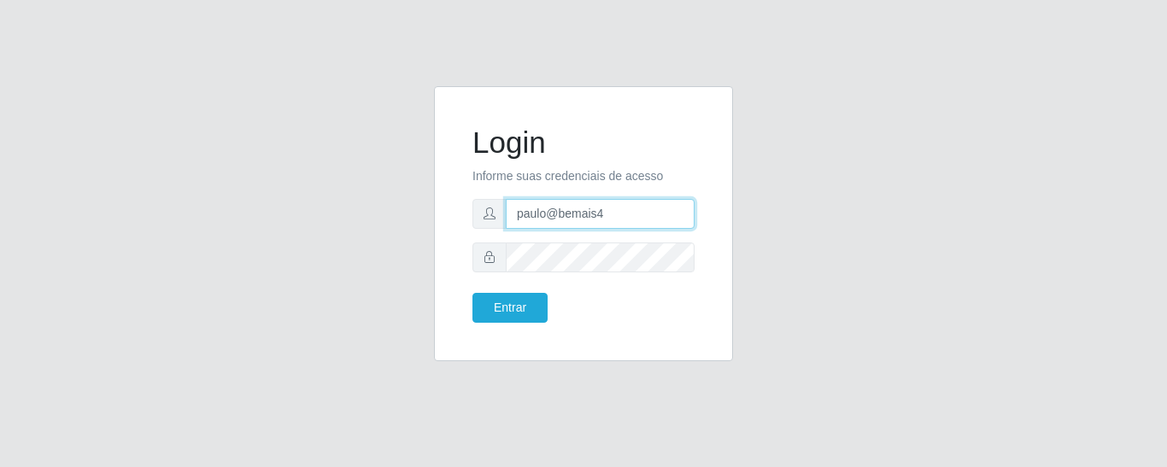
drag, startPoint x: 632, startPoint y: 221, endPoint x: 487, endPoint y: 226, distance: 145.3
click at [487, 225] on div "paulo@bemais4" at bounding box center [583, 214] width 222 height 30
type input "juliomarques@leta"
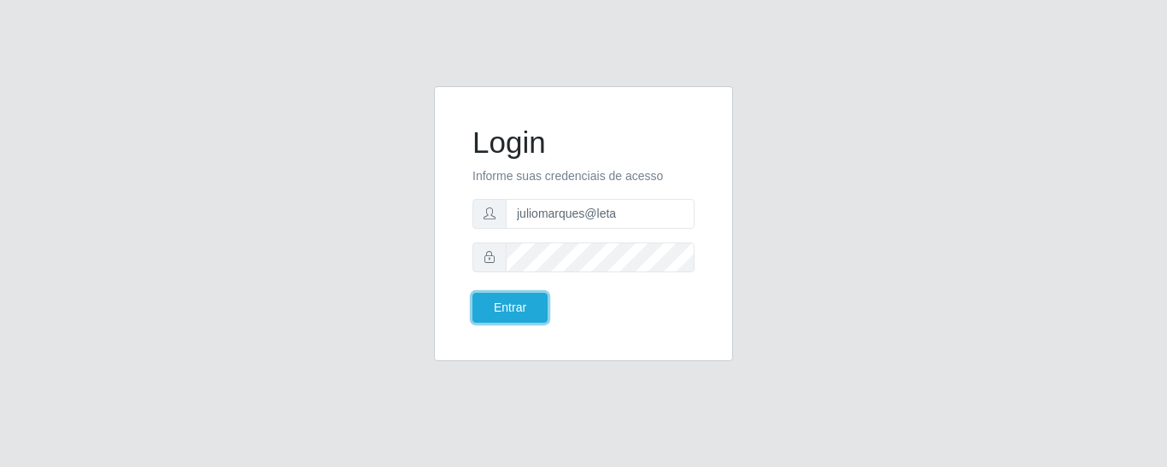
click at [472, 293] on button "Entrar" at bounding box center [509, 308] width 75 height 30
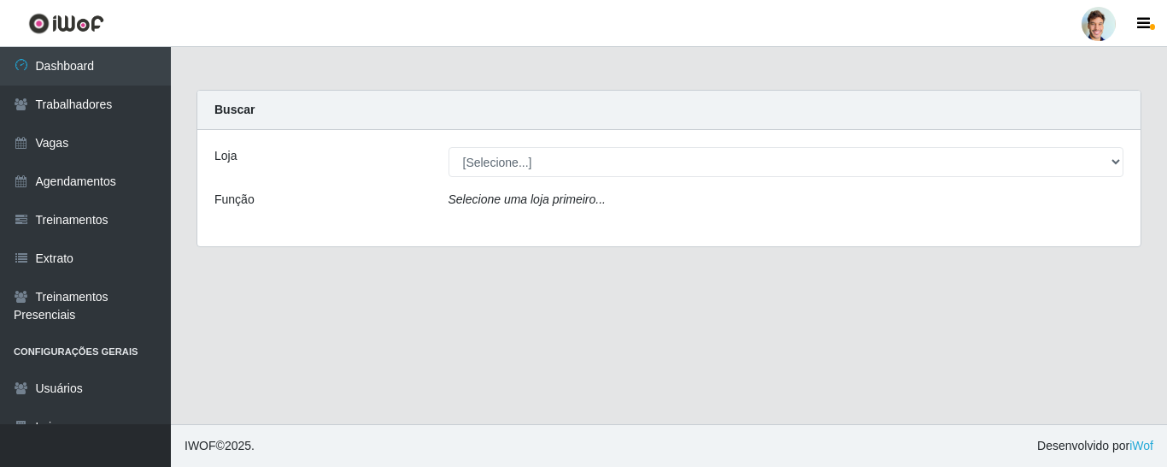
click at [1094, 27] on div at bounding box center [1099, 24] width 34 height 34
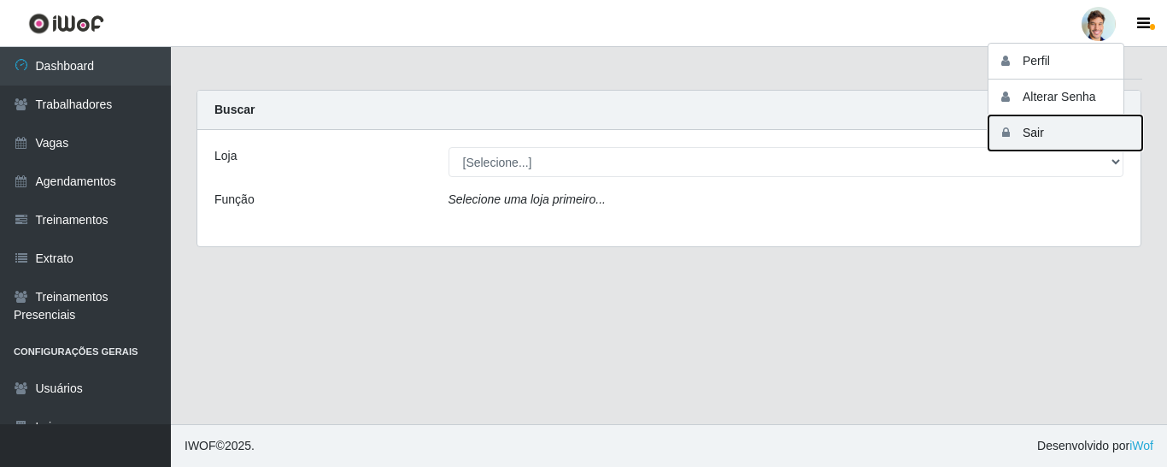
click at [1045, 135] on button "Sair" at bounding box center [1066, 132] width 154 height 35
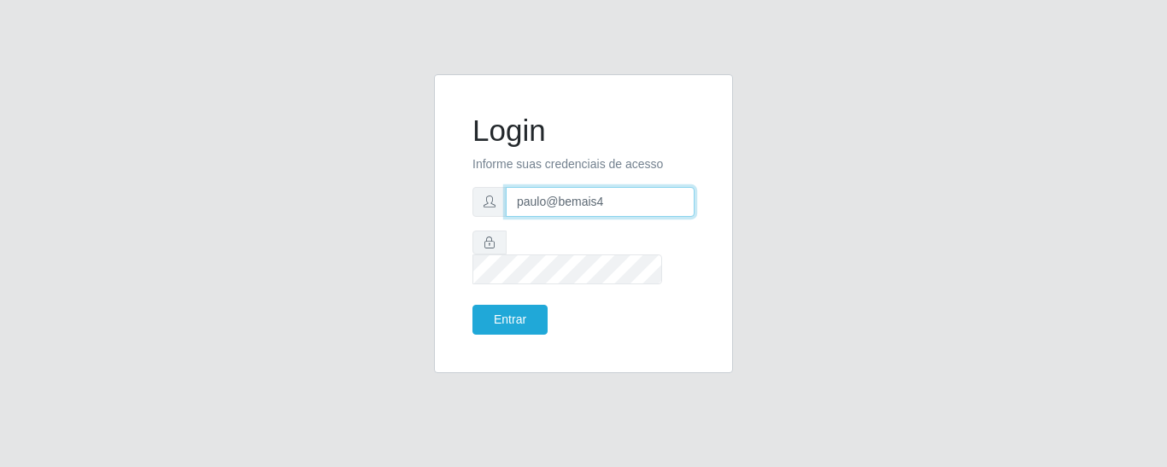
drag, startPoint x: 634, startPoint y: 220, endPoint x: 361, endPoint y: 190, distance: 274.3
click at [469, 226] on div "Login Informe suas credenciais de acesso paulo@bemais4 Entrar" at bounding box center [583, 224] width 256 height 256
click at [309, 144] on div "Login Informe suas credenciais de acesso paulo@bemais4 Entrar" at bounding box center [584, 234] width 974 height 320
drag, startPoint x: 625, startPoint y: 215, endPoint x: 460, endPoint y: 214, distance: 165.8
click at [460, 214] on div "Login Informe suas credenciais de acesso paulo@bemais4 Entrar" at bounding box center [583, 224] width 256 height 256
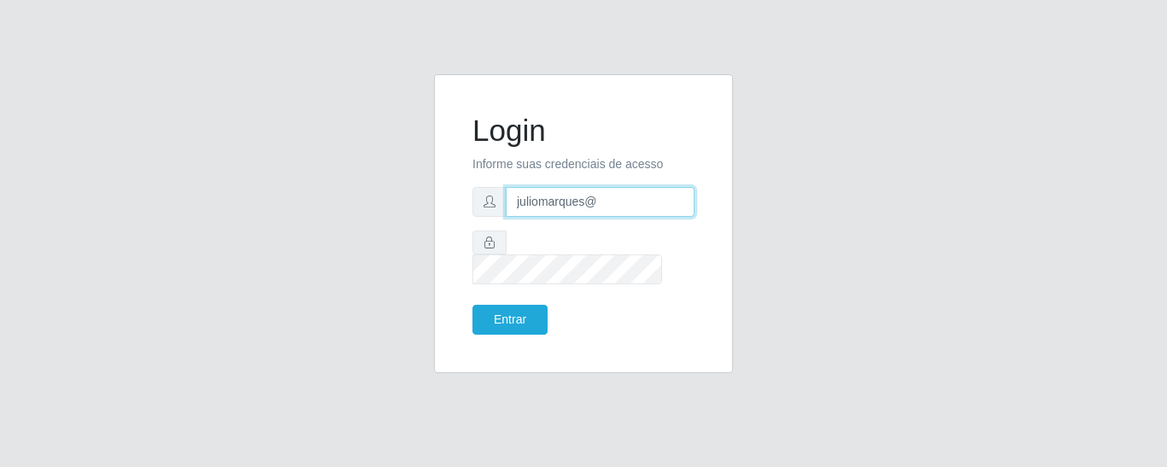
type input "juliomarques@empresateste"
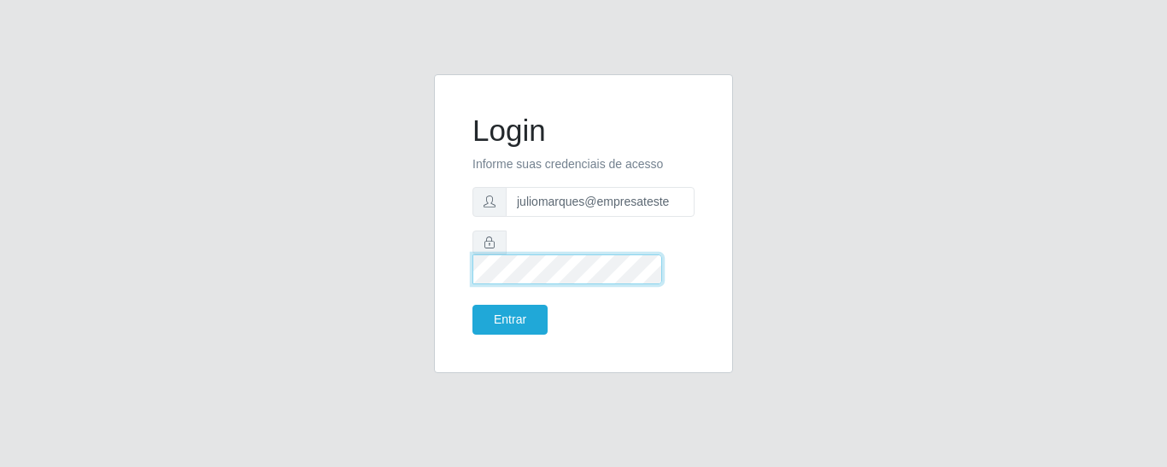
click at [503, 264] on div at bounding box center [583, 258] width 222 height 54
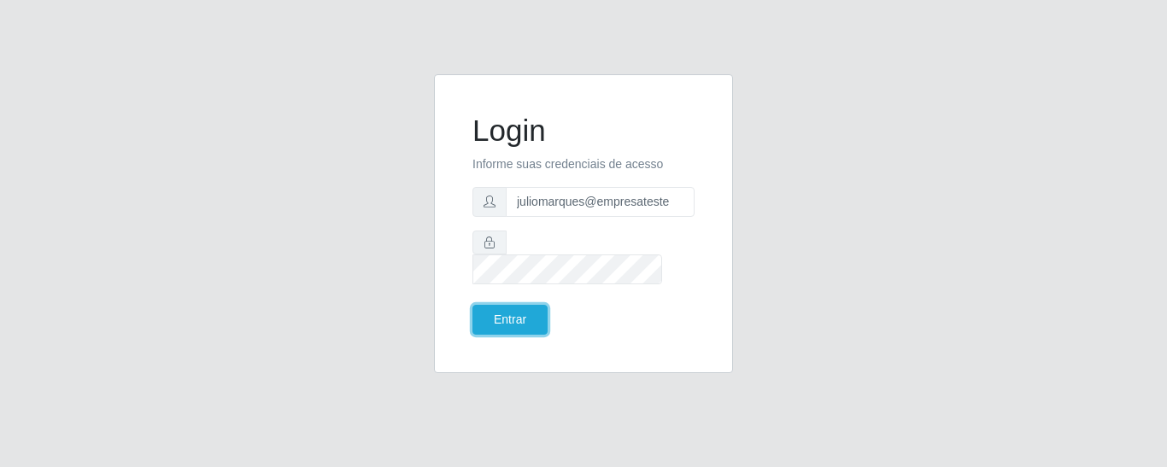
click at [472, 305] on button "Entrar" at bounding box center [509, 320] width 75 height 30
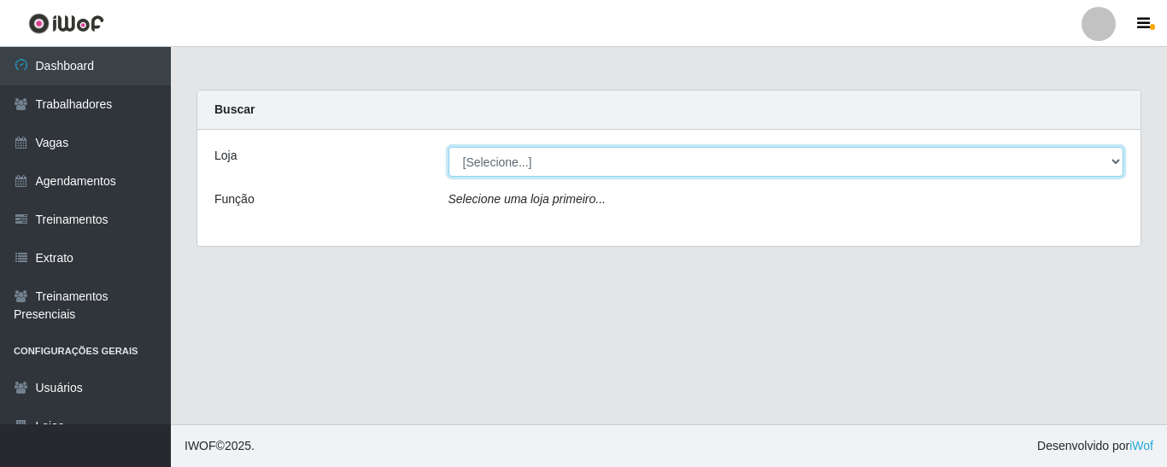
drag, startPoint x: 478, startPoint y: 162, endPoint x: 488, endPoint y: 166, distance: 10.8
click at [492, 173] on select "[Selecione...] iWof Loja 1 iWof Loja 2 iWof Loja 3" at bounding box center [787, 162] width 676 height 30
select select "114"
click at [449, 147] on select "[Selecione...] iWof Loja 1 iWof Loja 2 iWof Loja 3" at bounding box center [787, 162] width 676 height 30
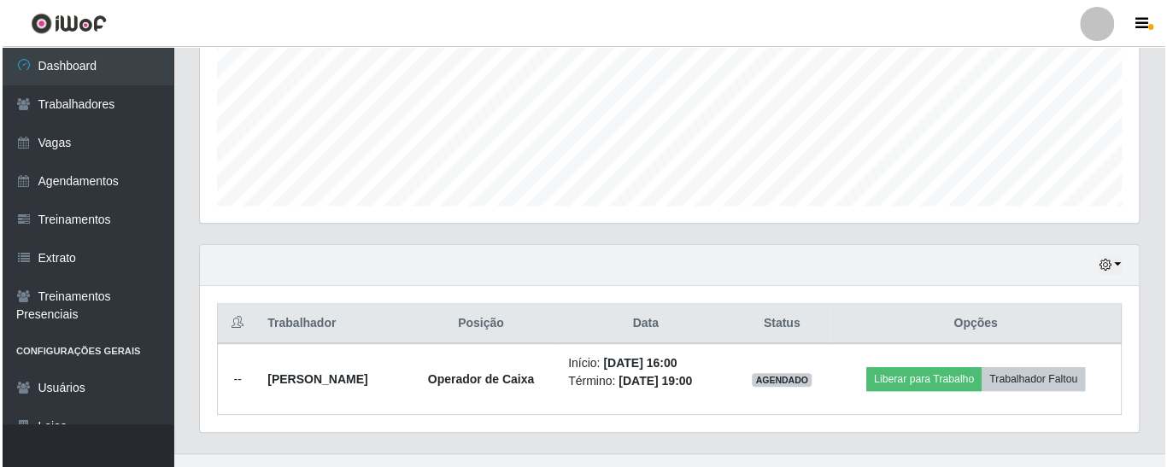
scroll to position [430, 0]
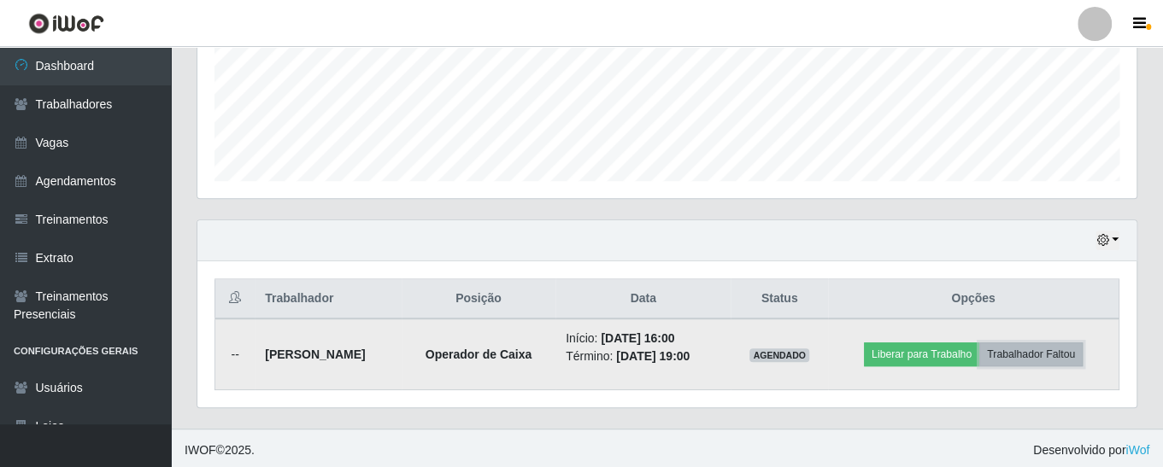
click at [1047, 354] on button "Trabalhador Faltou" at bounding box center [1030, 355] width 103 height 24
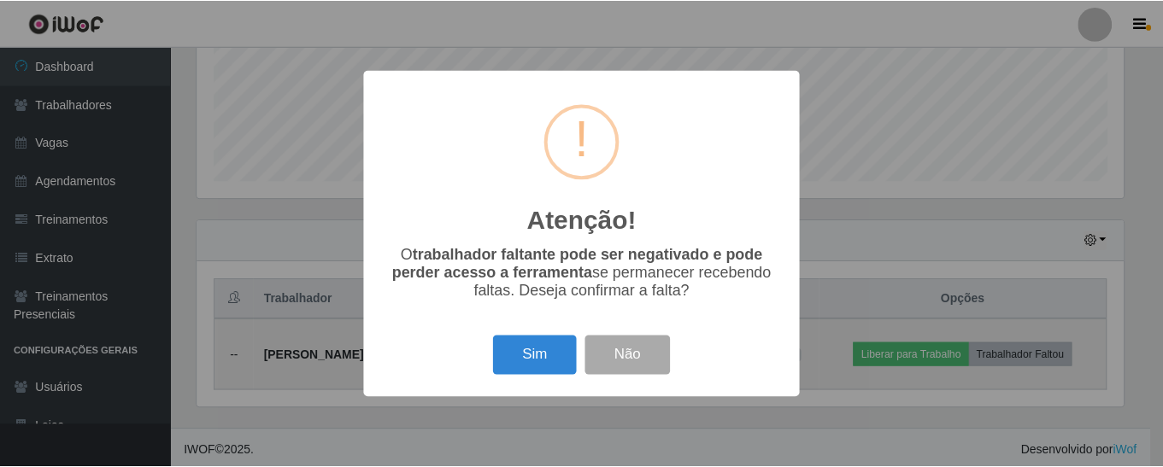
scroll to position [354, 930]
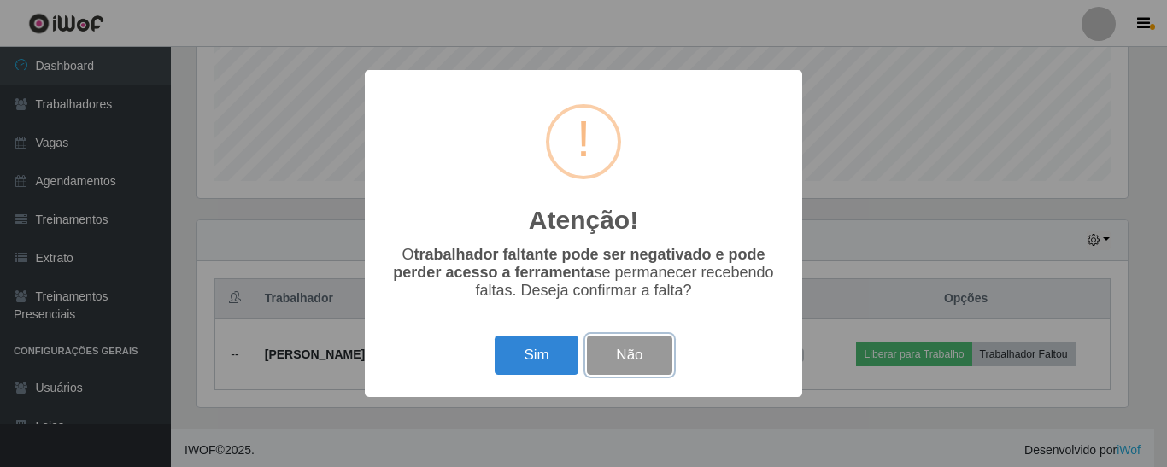
click at [642, 357] on button "Não" at bounding box center [629, 356] width 85 height 40
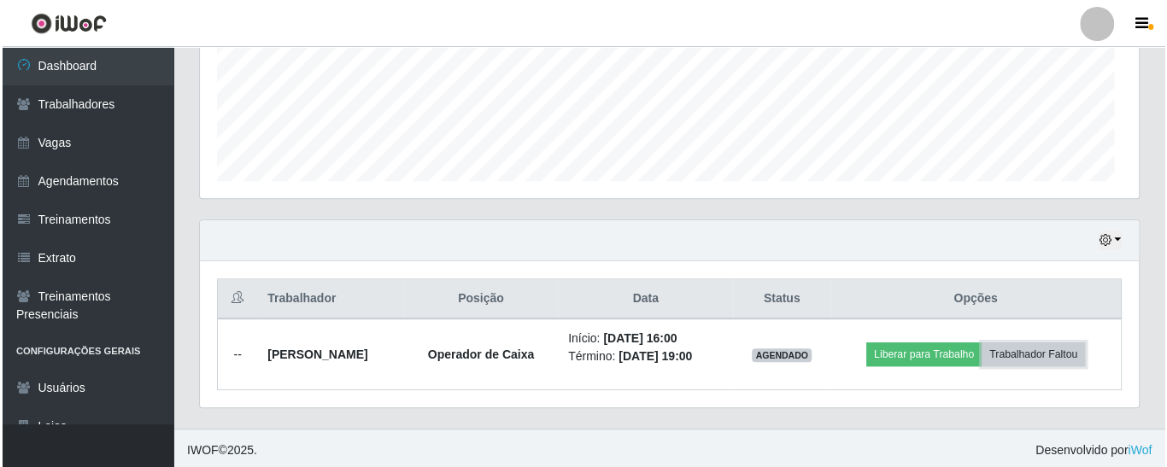
scroll to position [354, 939]
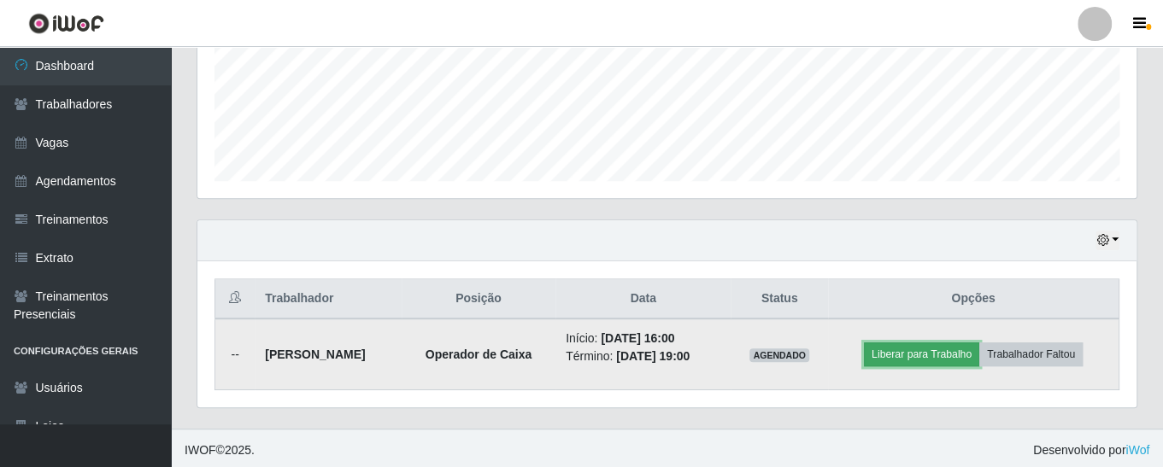
click at [936, 346] on button "Liberar para Trabalho" at bounding box center [921, 355] width 115 height 24
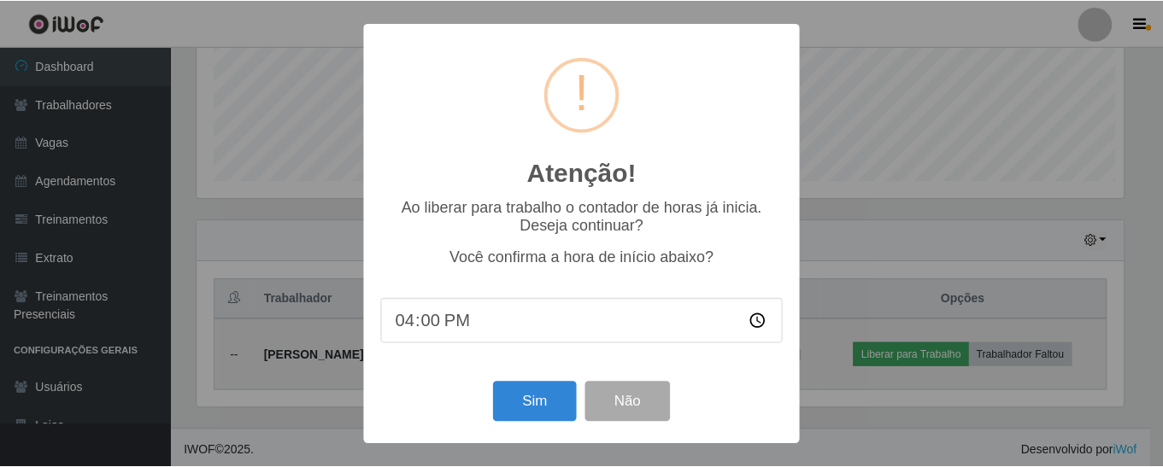
scroll to position [354, 930]
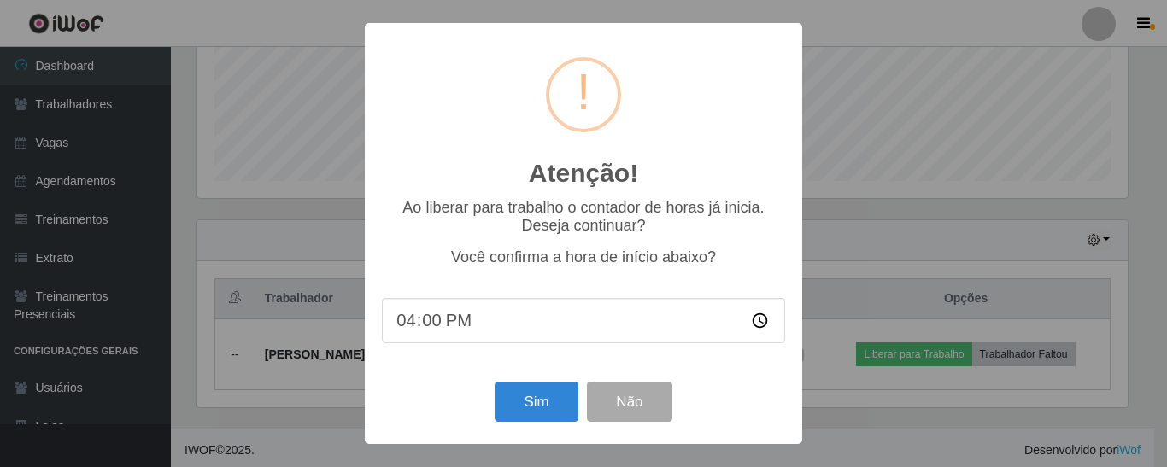
click at [422, 334] on input "16:00" at bounding box center [583, 320] width 403 height 45
type input "16:15"
type input "16:00"
click at [409, 239] on div "Ao liberar para trabalho o contador de horas já inicia. Deseja continuar? Você …" at bounding box center [583, 279] width 403 height 161
click at [534, 401] on button "Sim" at bounding box center [536, 402] width 83 height 40
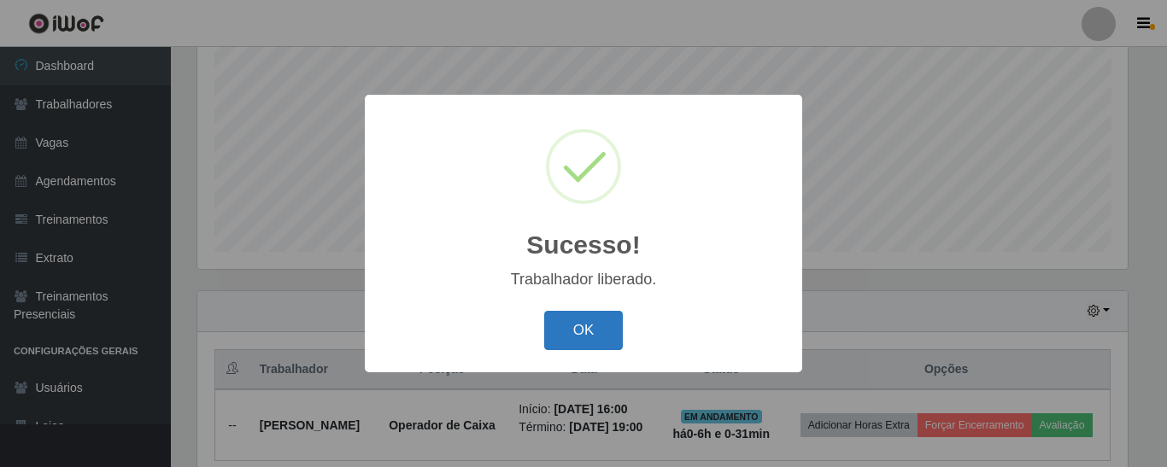
click at [593, 343] on button "OK" at bounding box center [583, 331] width 79 height 40
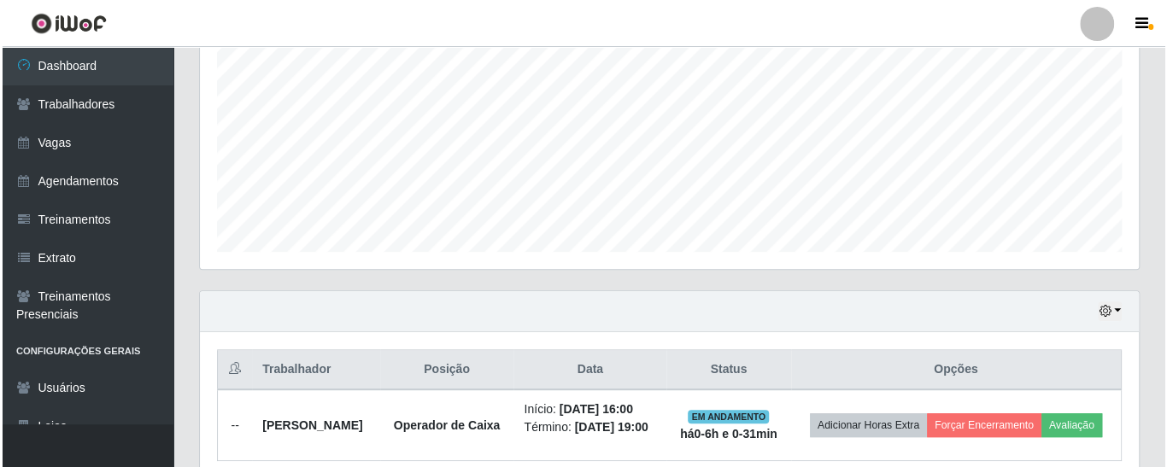
scroll to position [444, 0]
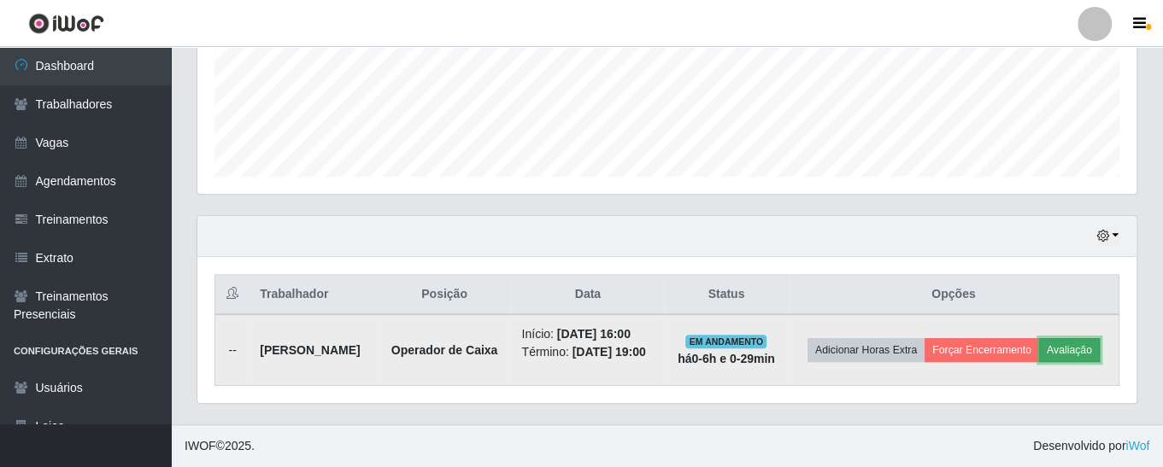
click at [1039, 362] on button "Avaliação" at bounding box center [1069, 350] width 61 height 24
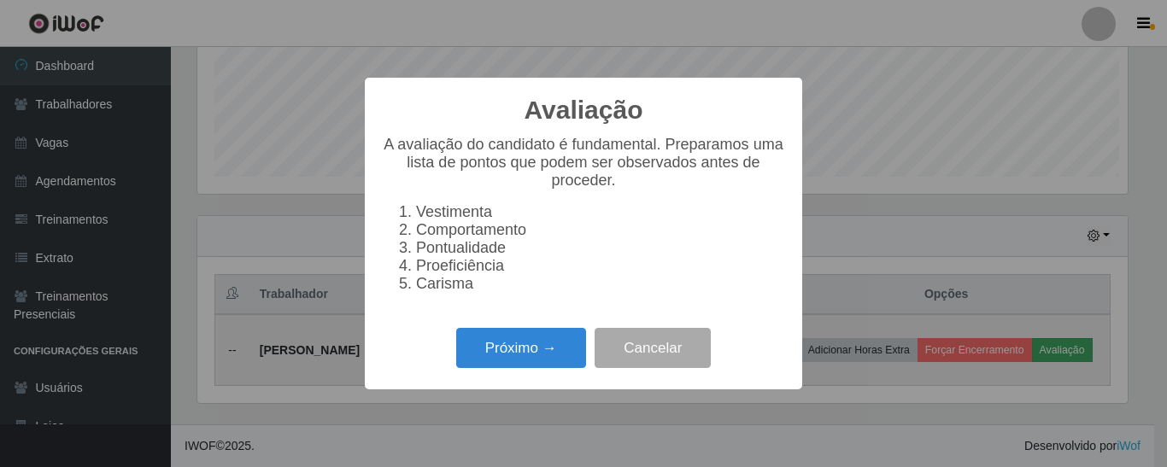
scroll to position [354, 930]
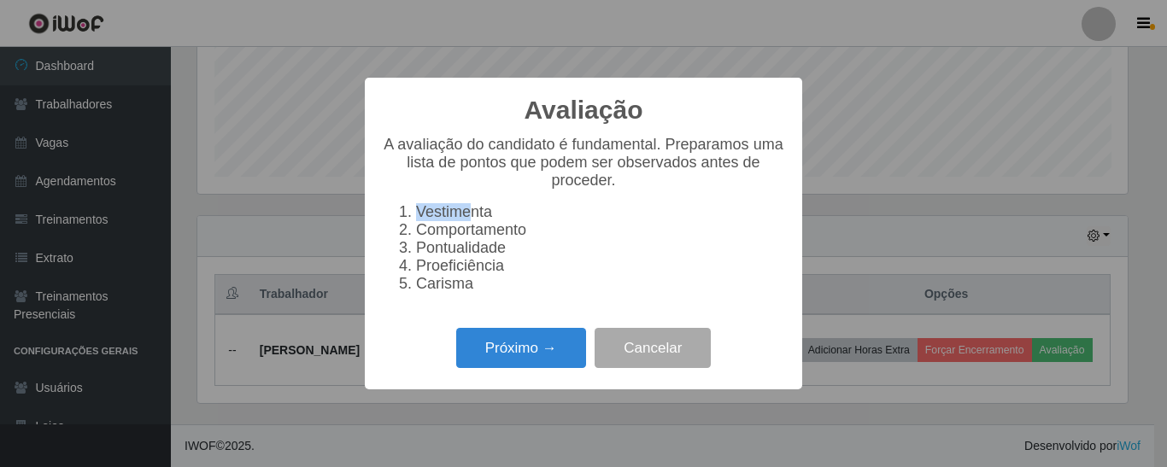
drag, startPoint x: 417, startPoint y: 208, endPoint x: 473, endPoint y: 212, distance: 56.5
click at [473, 212] on li "Vestimenta" at bounding box center [600, 212] width 369 height 18
click at [430, 232] on li "Comportamento" at bounding box center [600, 230] width 369 height 18
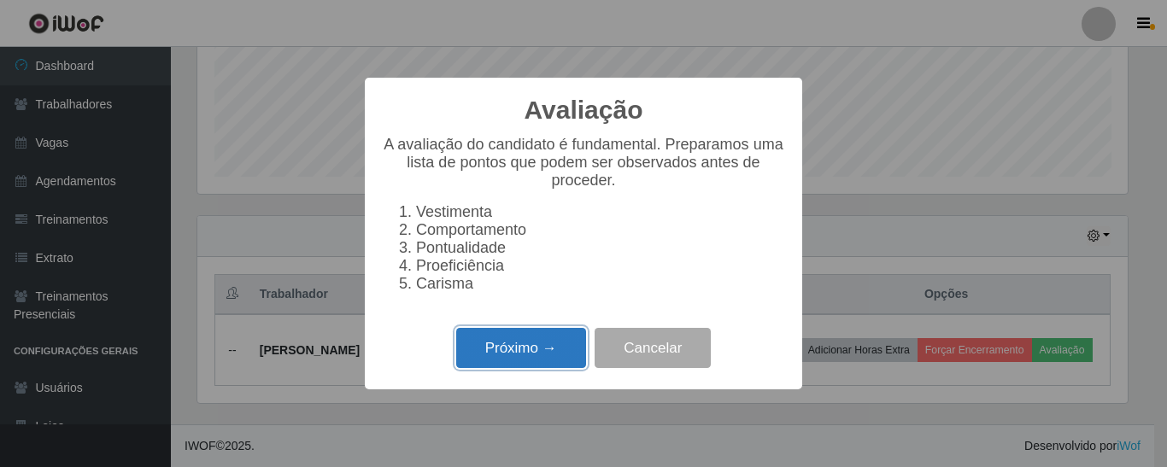
click at [514, 366] on button "Próximo →" at bounding box center [521, 348] width 130 height 40
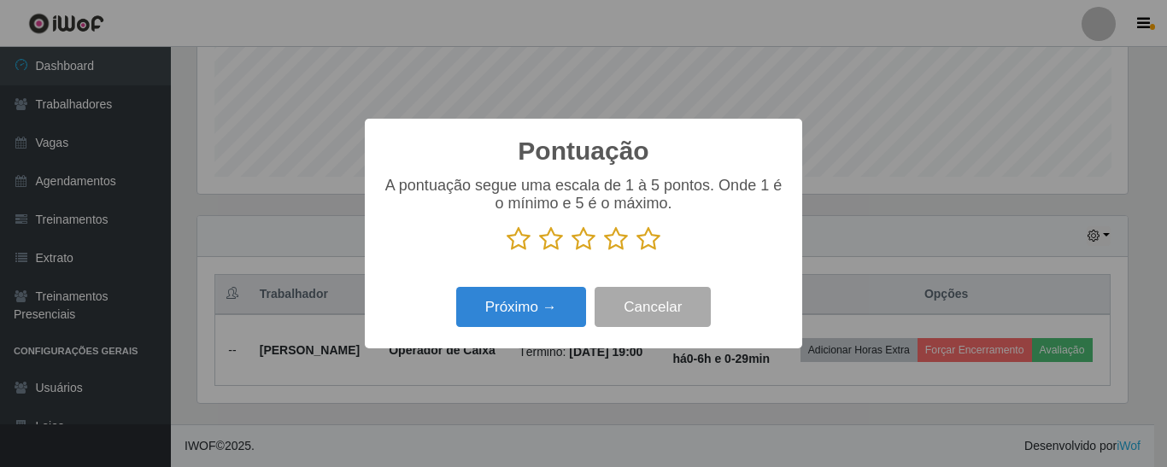
click at [650, 244] on icon at bounding box center [649, 239] width 24 height 26
click at [637, 252] on input "radio" at bounding box center [637, 252] width 0 height 0
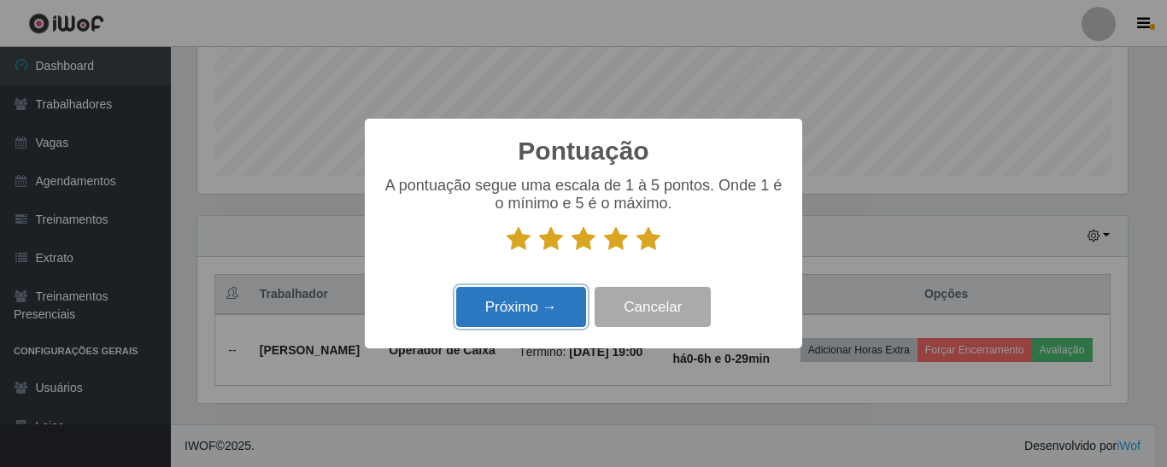
click at [531, 316] on button "Próximo →" at bounding box center [521, 307] width 130 height 40
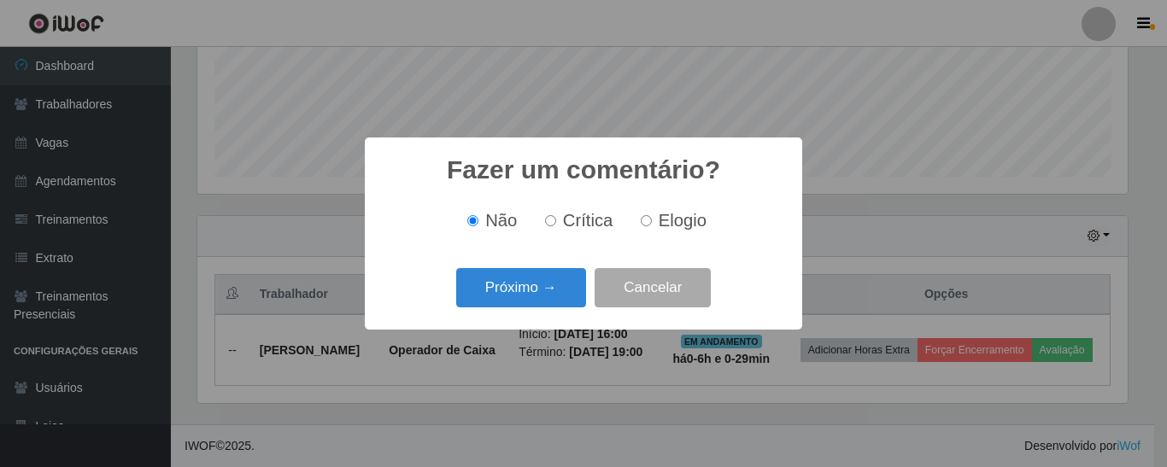
click at [644, 224] on input "Elogio" at bounding box center [646, 220] width 11 height 11
radio input "true"
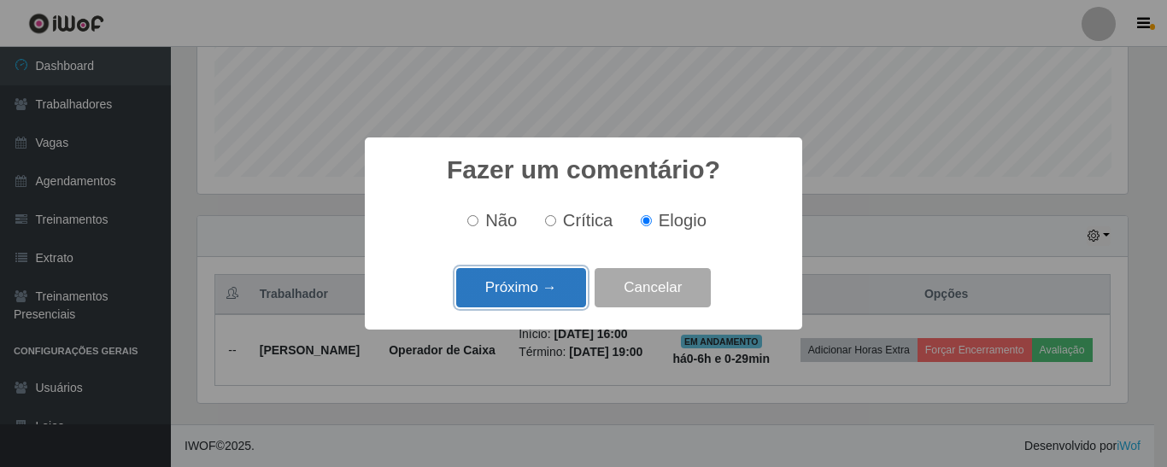
click at [536, 297] on button "Próximo →" at bounding box center [521, 288] width 130 height 40
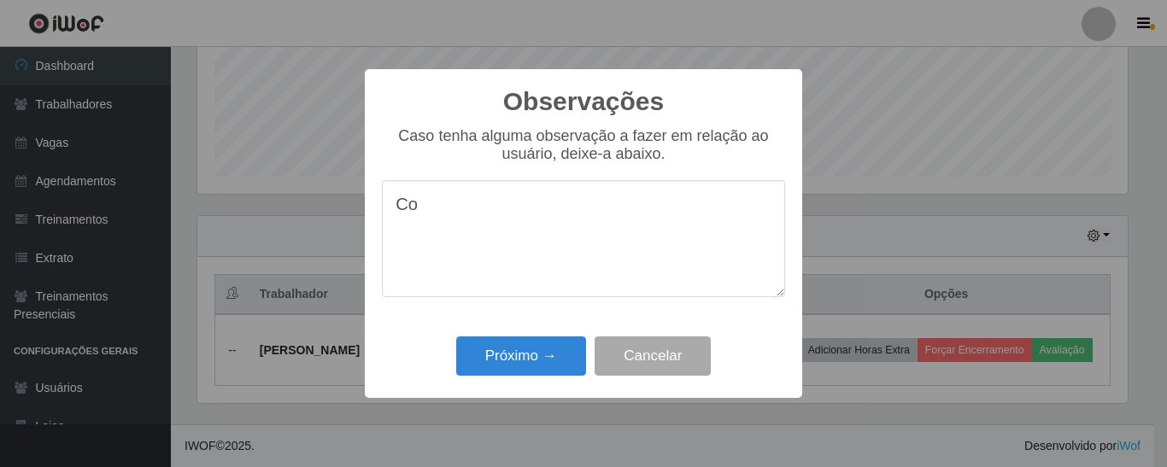
type textarea "C"
type textarea "P"
click at [668, 355] on button "Cancelar" at bounding box center [653, 357] width 116 height 40
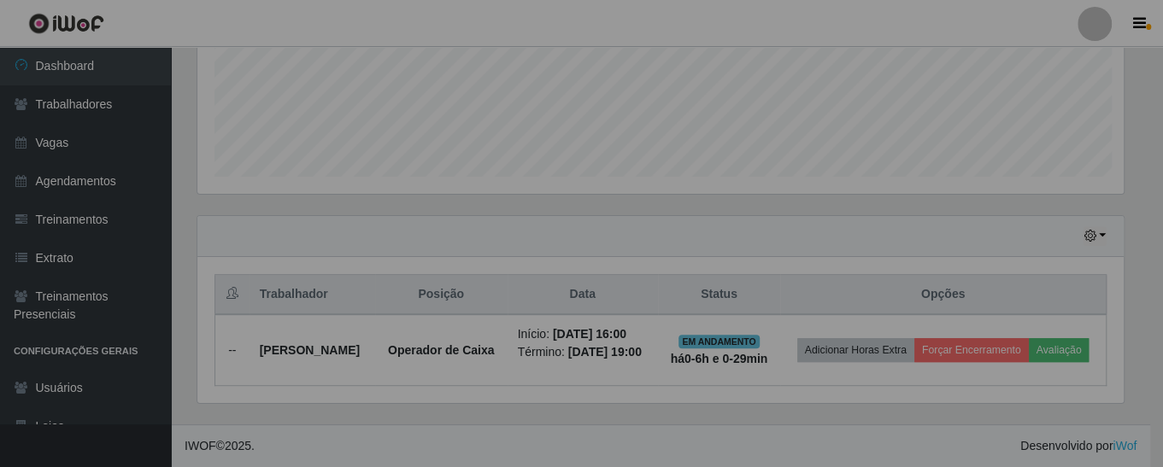
scroll to position [354, 939]
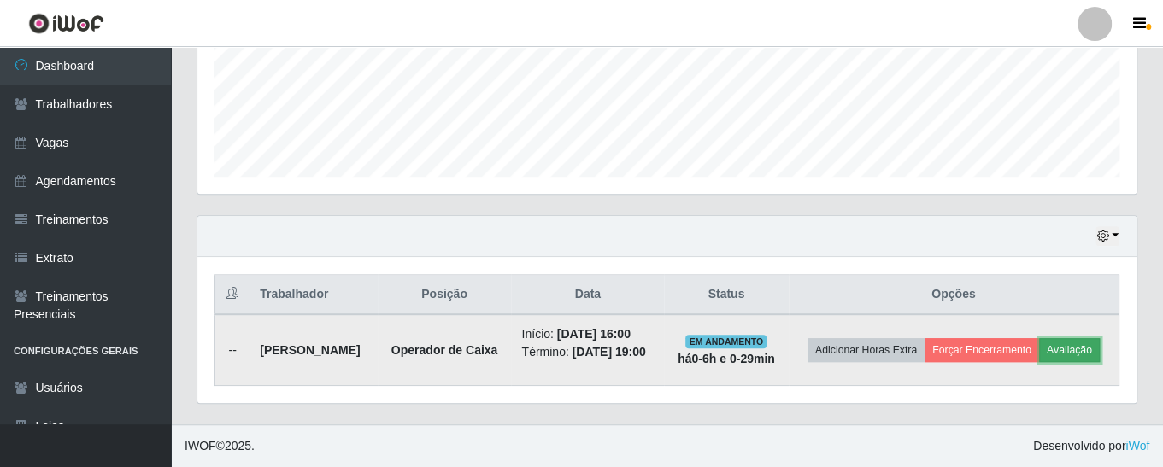
click at [1039, 362] on button "Avaliação" at bounding box center [1069, 350] width 61 height 24
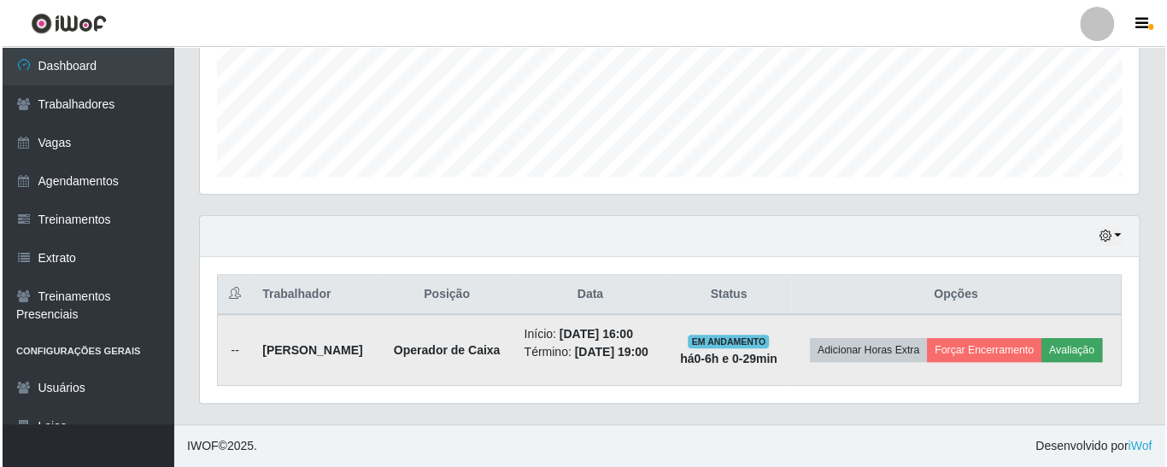
scroll to position [354, 930]
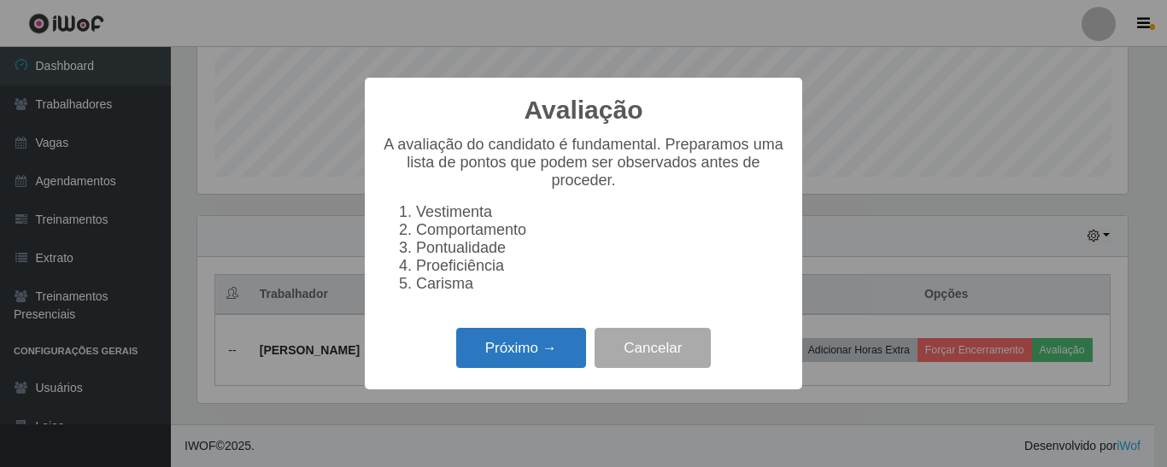
click at [536, 355] on button "Próximo →" at bounding box center [521, 348] width 130 height 40
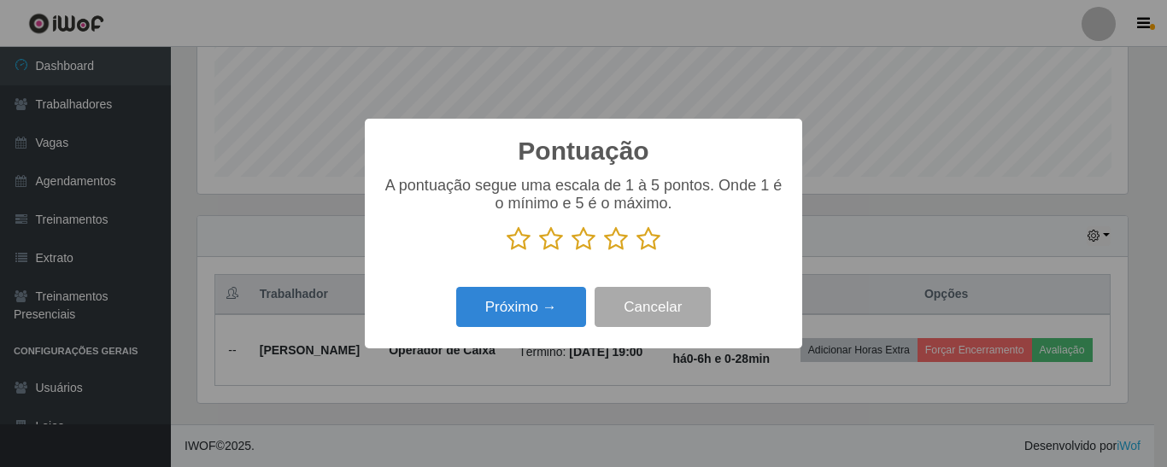
scroll to position [854051, 853475]
click at [548, 249] on icon at bounding box center [551, 239] width 24 height 26
click at [539, 252] on input "radio" at bounding box center [539, 252] width 0 height 0
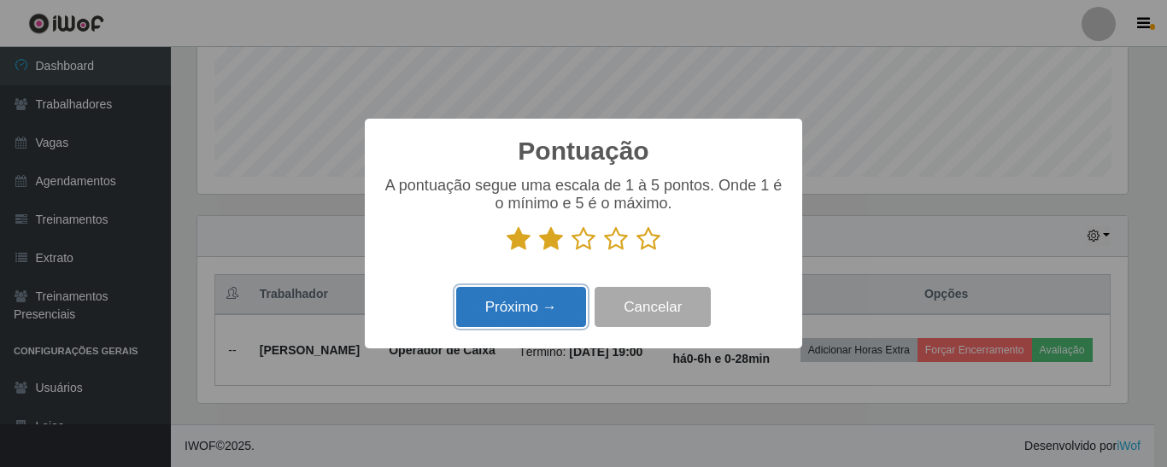
click at [529, 313] on button "Próximo →" at bounding box center [521, 307] width 130 height 40
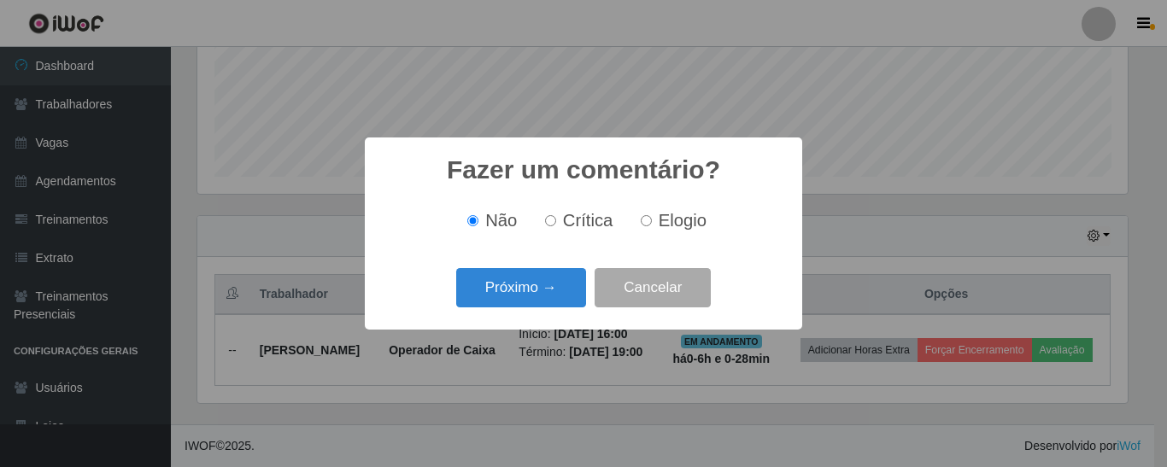
click at [553, 220] on input "Crítica" at bounding box center [550, 220] width 11 height 11
radio input "true"
click at [543, 300] on button "Próximo →" at bounding box center [521, 288] width 130 height 40
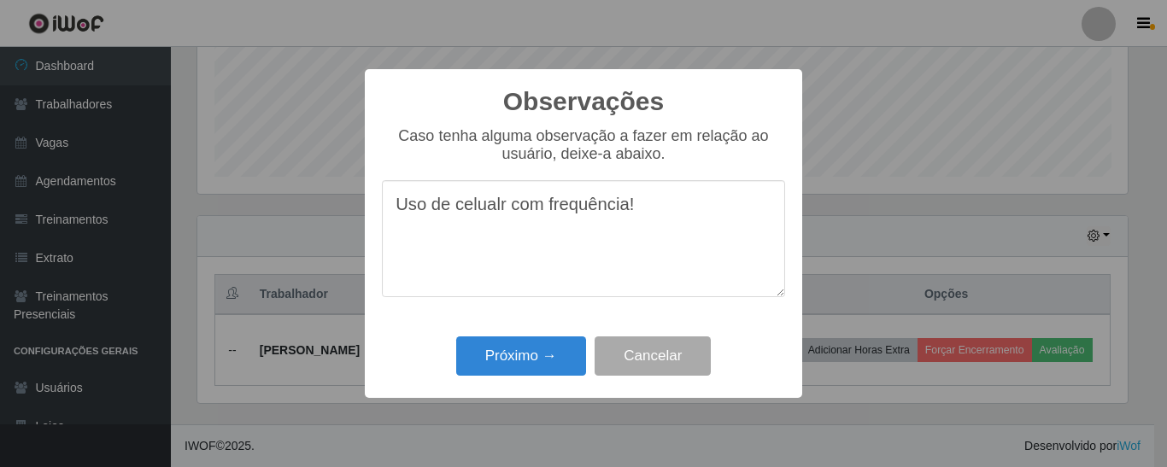
click at [498, 208] on textarea "Uso de celualr com frequência!" at bounding box center [583, 238] width 403 height 117
type textarea "Uso de celular com frequência!"
click at [524, 355] on button "Próximo →" at bounding box center [521, 357] width 130 height 40
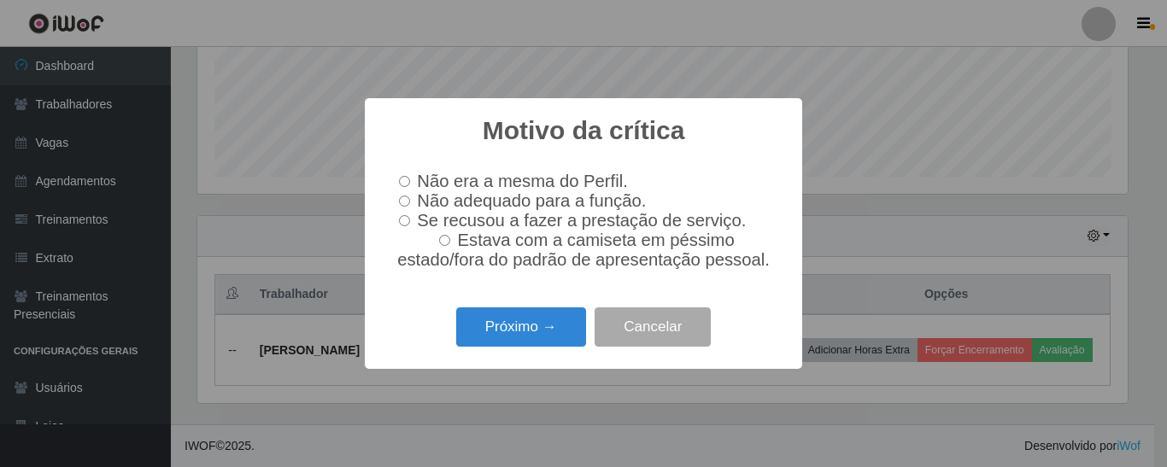
click at [400, 202] on input "Não adequado para a função." at bounding box center [404, 201] width 11 height 11
radio input "true"
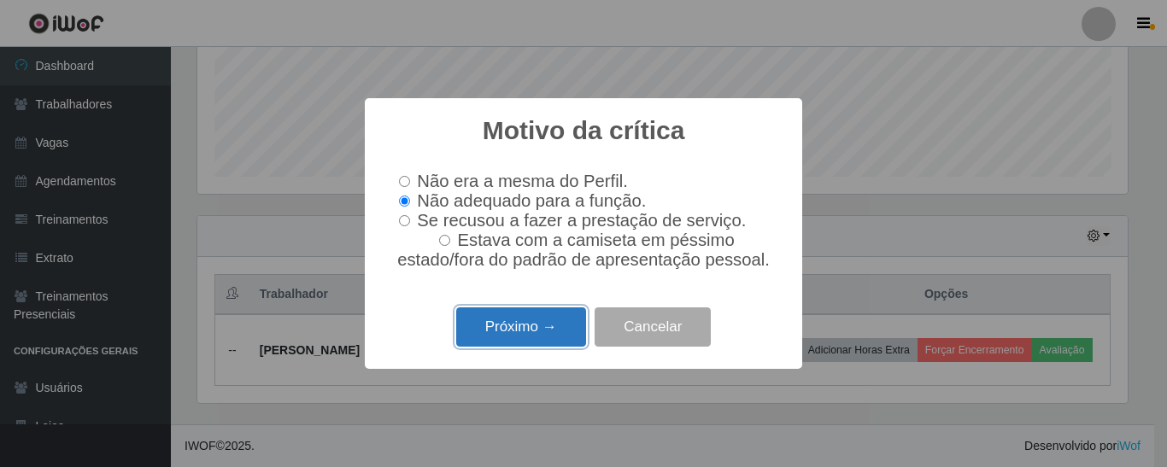
click at [548, 343] on button "Próximo →" at bounding box center [521, 328] width 130 height 40
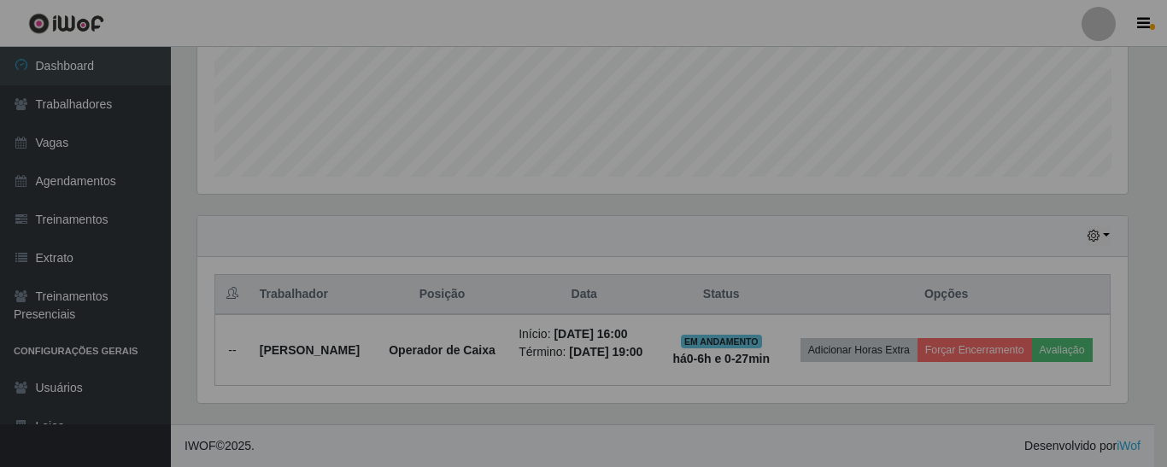
scroll to position [354, 939]
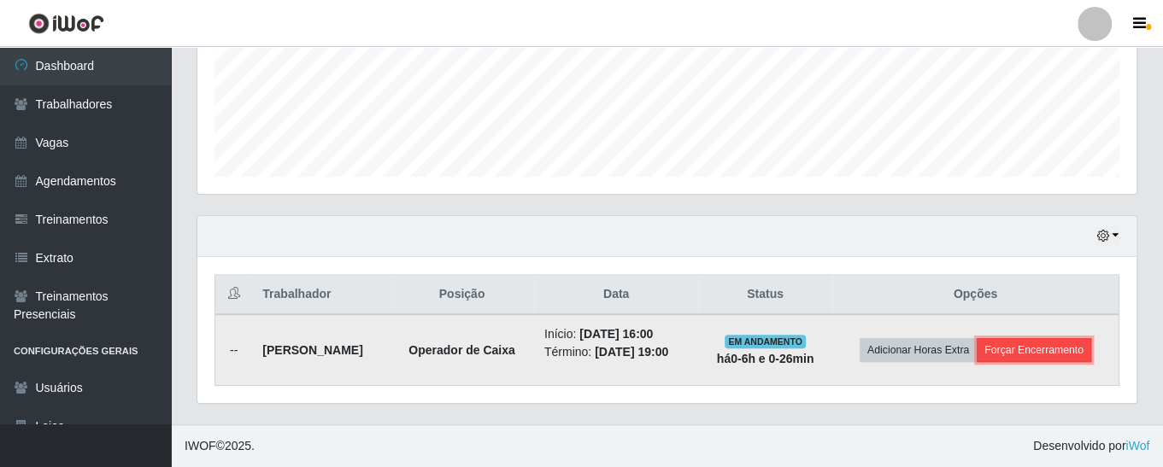
click at [1012, 362] on button "Forçar Encerramento" at bounding box center [1034, 350] width 114 height 24
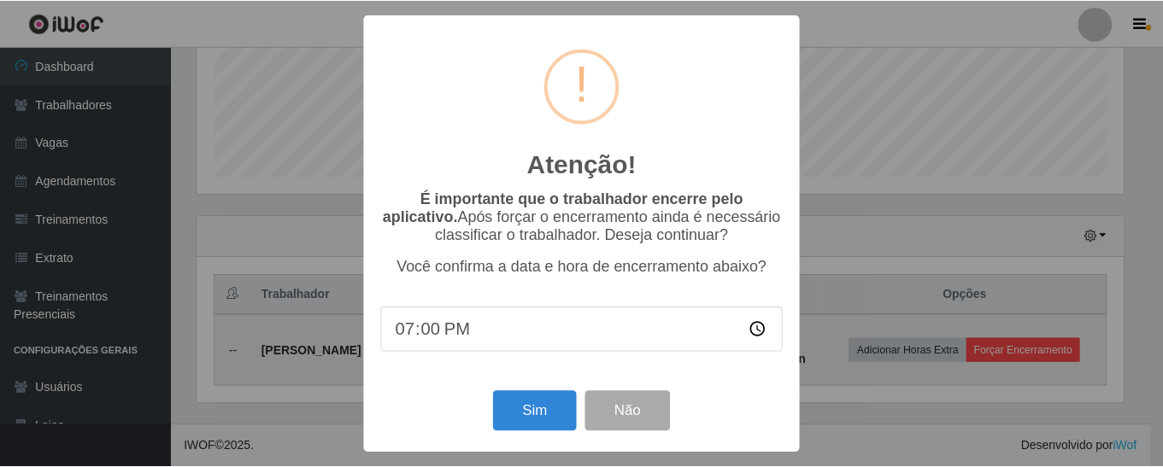
scroll to position [354, 930]
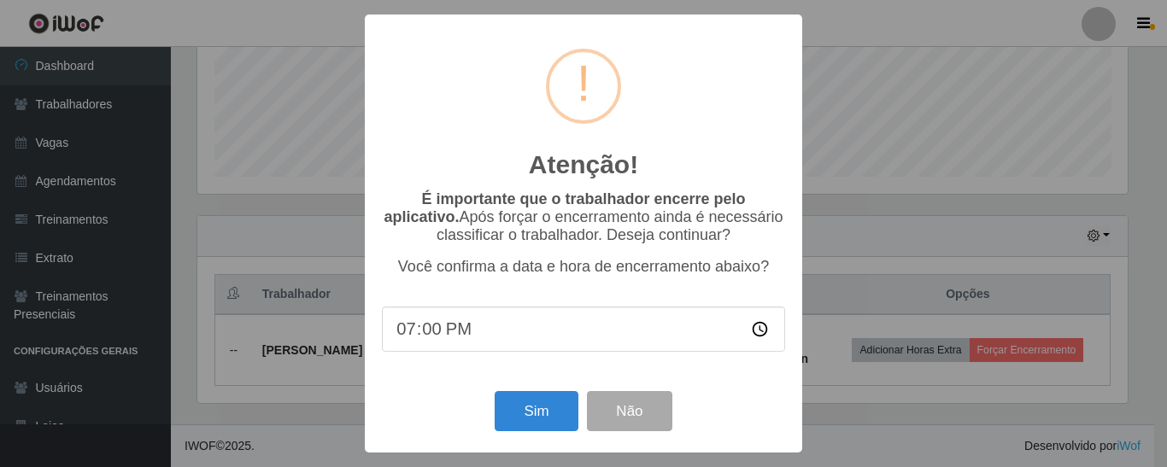
click at [428, 333] on input "19:00" at bounding box center [583, 329] width 403 height 45
click at [452, 332] on input "19:00" at bounding box center [583, 329] width 403 height 45
click at [433, 335] on input "19:00" at bounding box center [583, 329] width 403 height 45
click at [402, 332] on input "19:00" at bounding box center [583, 329] width 403 height 45
click at [429, 332] on input "19:00" at bounding box center [583, 329] width 403 height 45
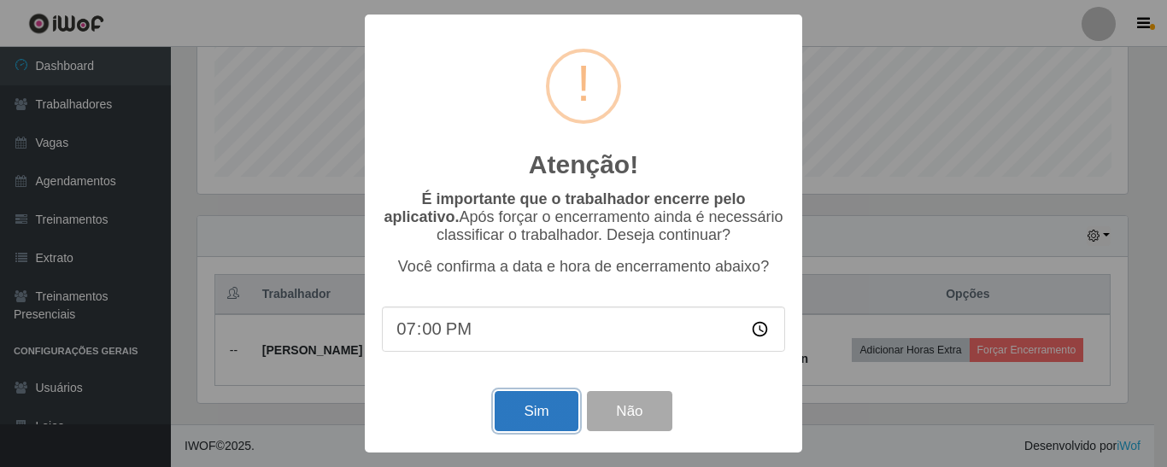
click at [531, 412] on button "Sim" at bounding box center [536, 411] width 83 height 40
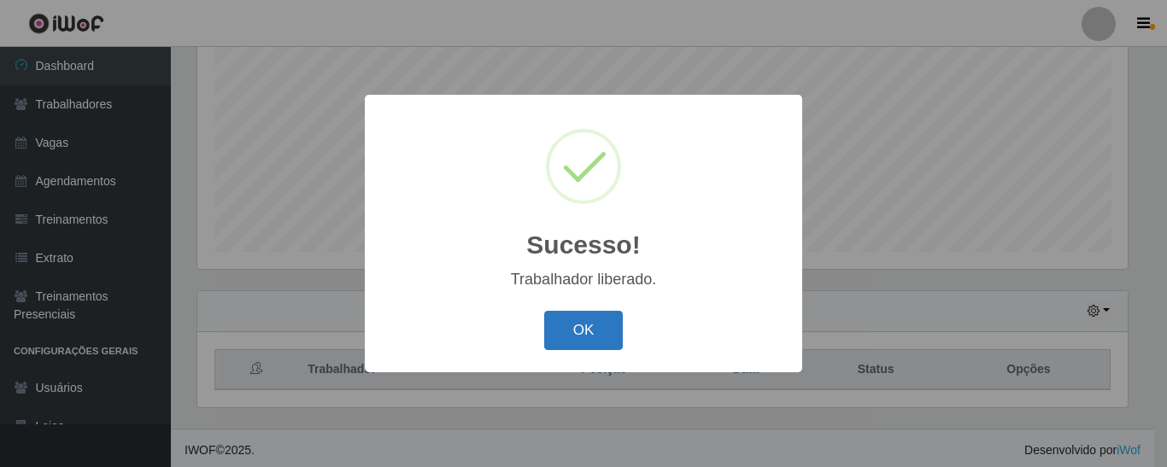
click at [586, 332] on button "OK" at bounding box center [583, 331] width 79 height 40
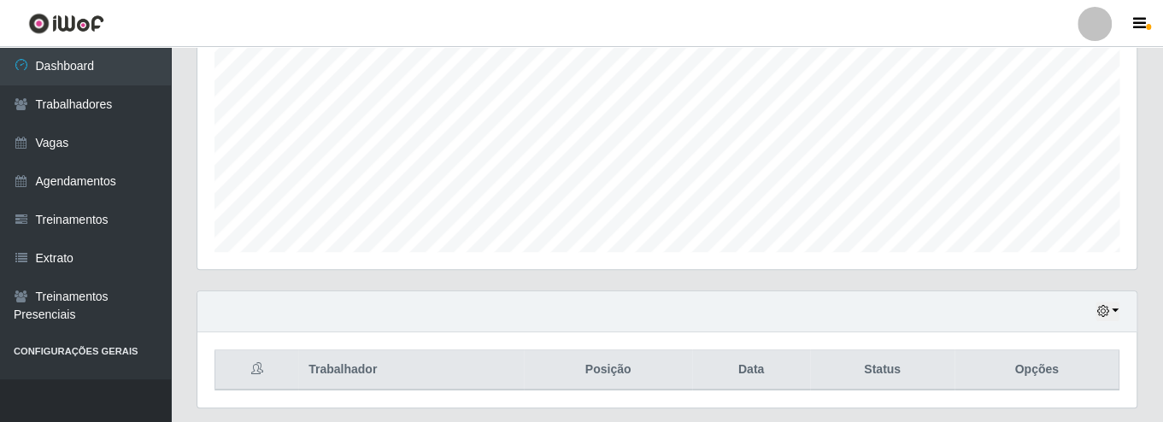
scroll to position [355, 939]
